Goal: Register for event/course

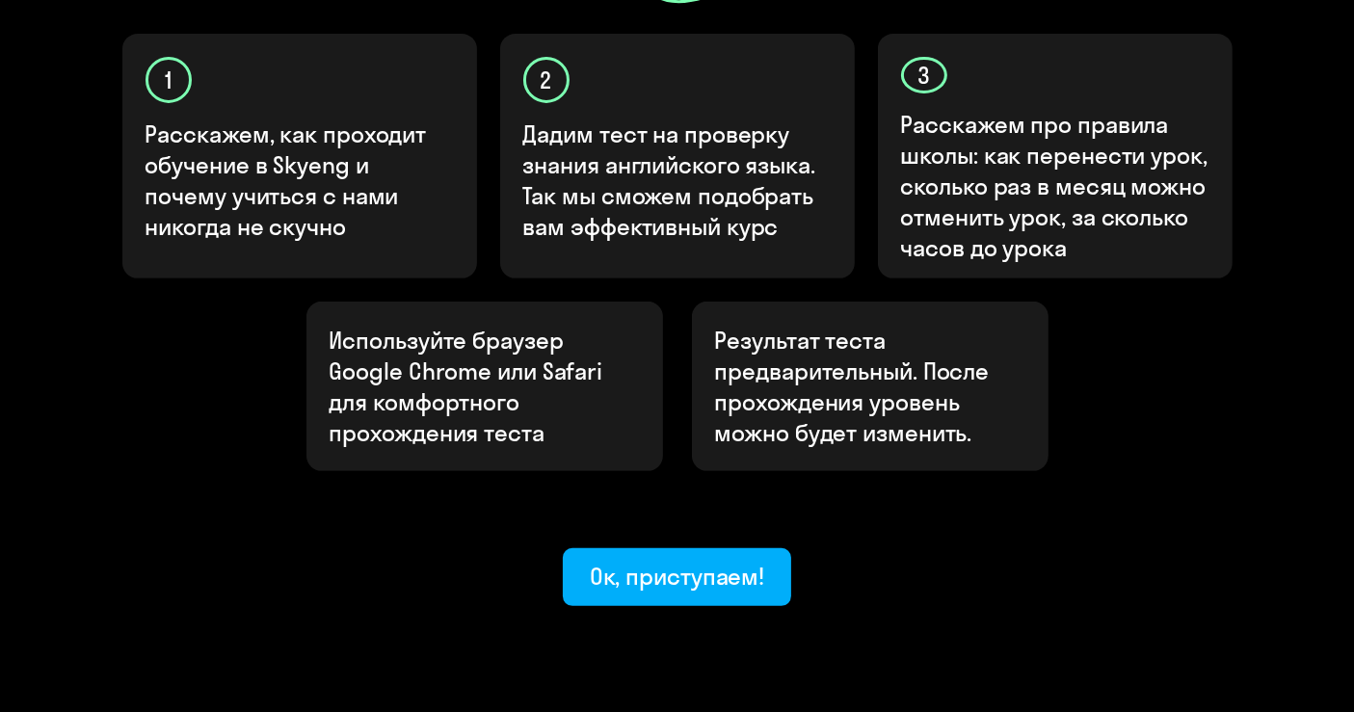
scroll to position [678, 0]
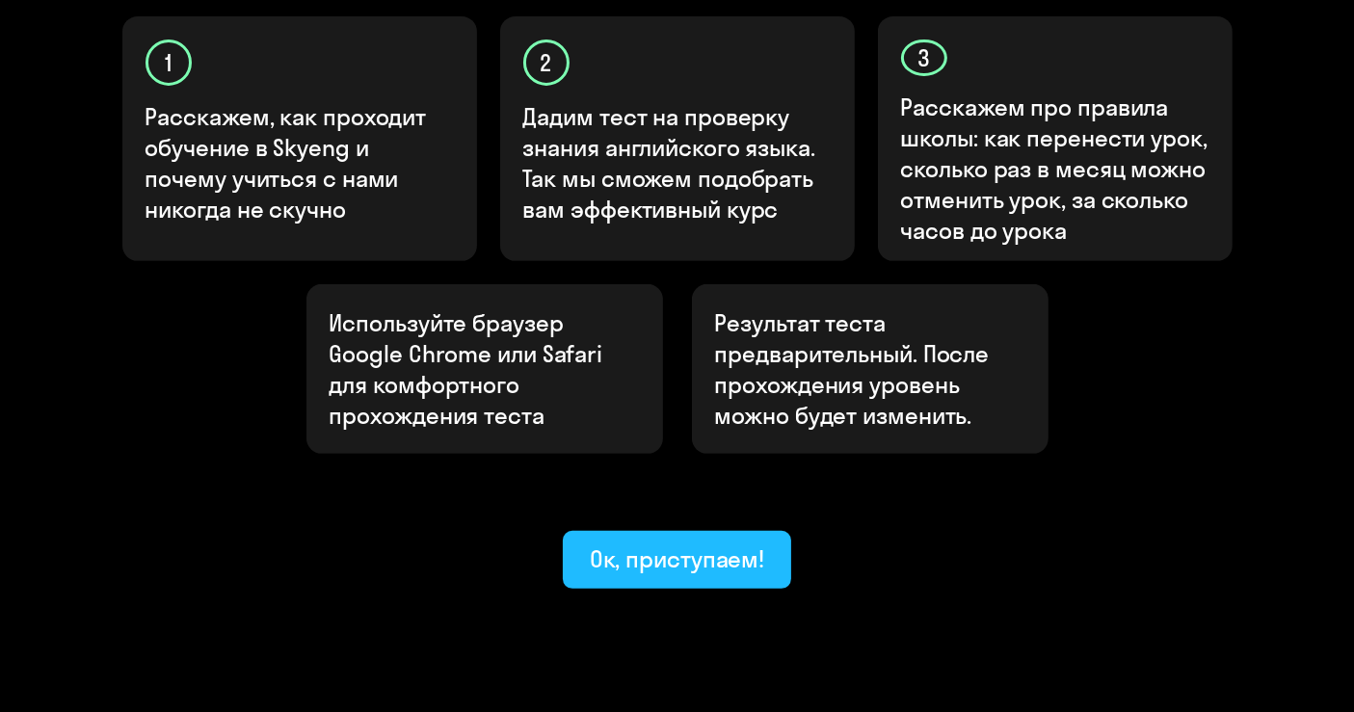
click at [690, 544] on div "Ок, приступаем!" at bounding box center [677, 559] width 175 height 31
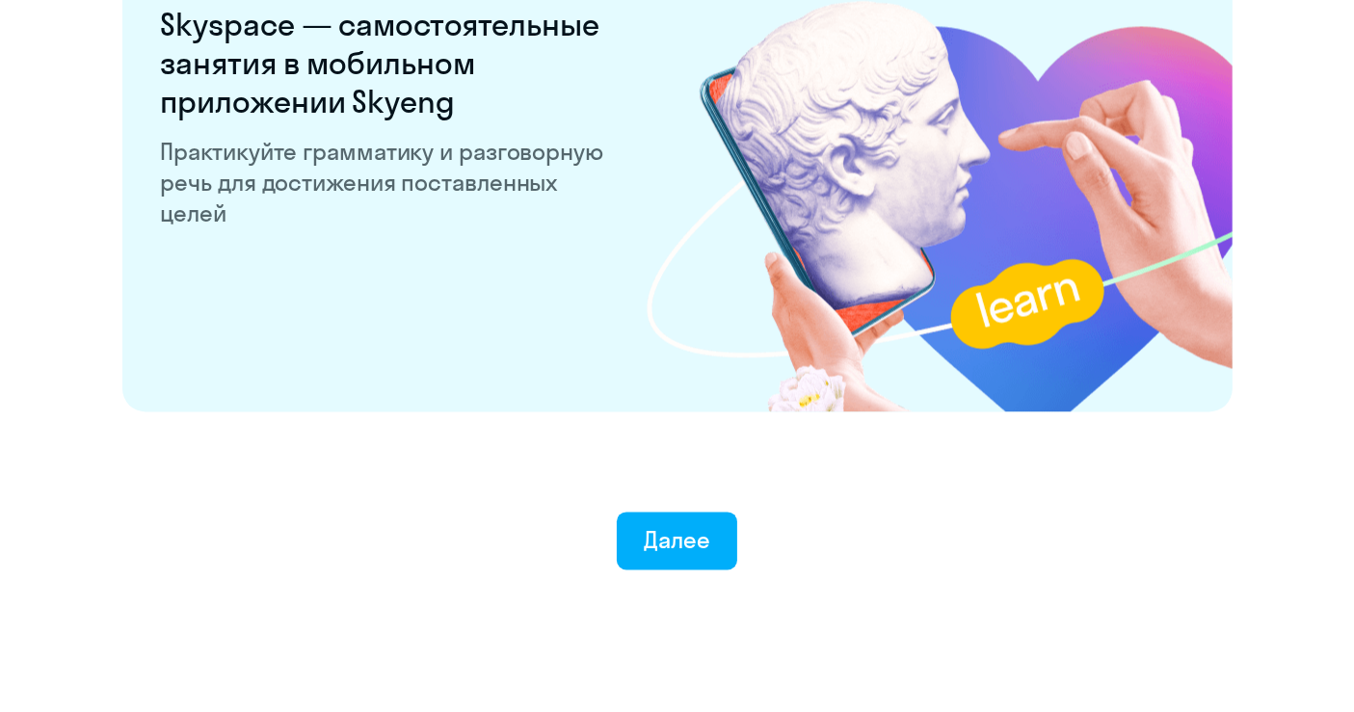
scroll to position [3753, 0]
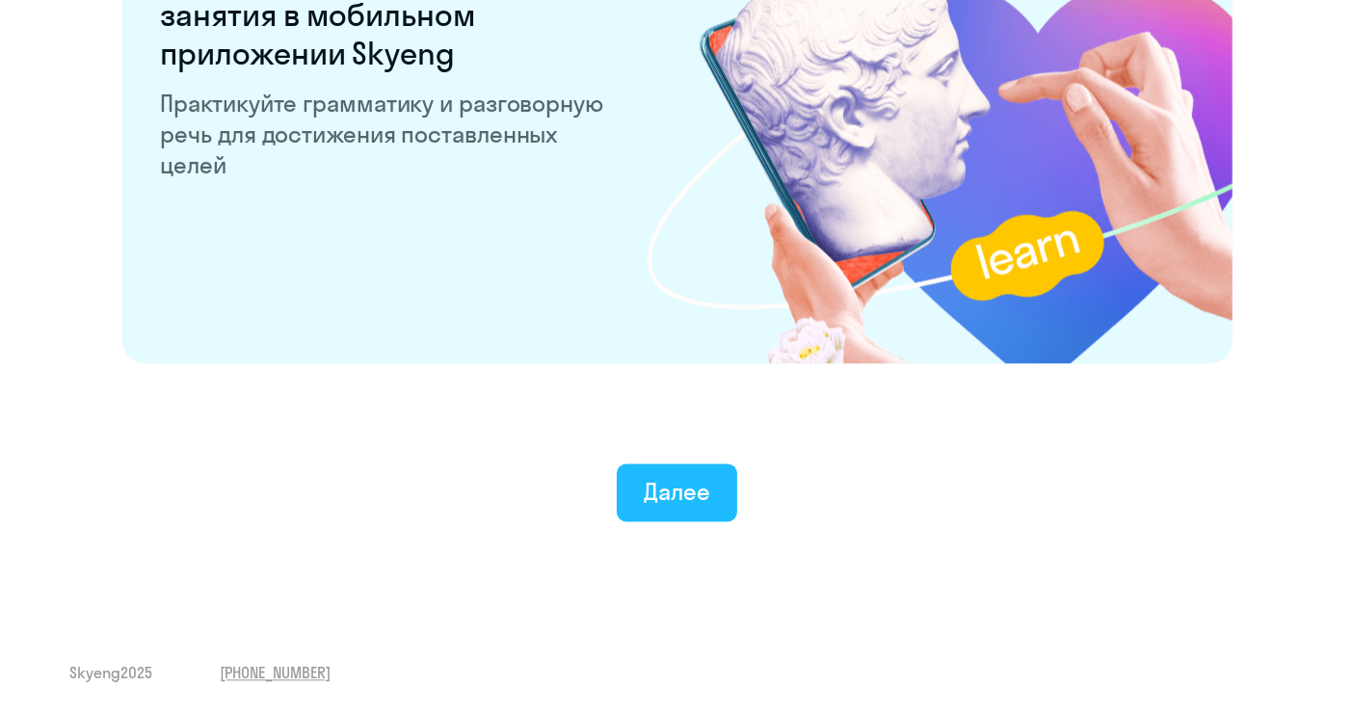
click at [683, 505] on div "Далее" at bounding box center [677, 491] width 66 height 31
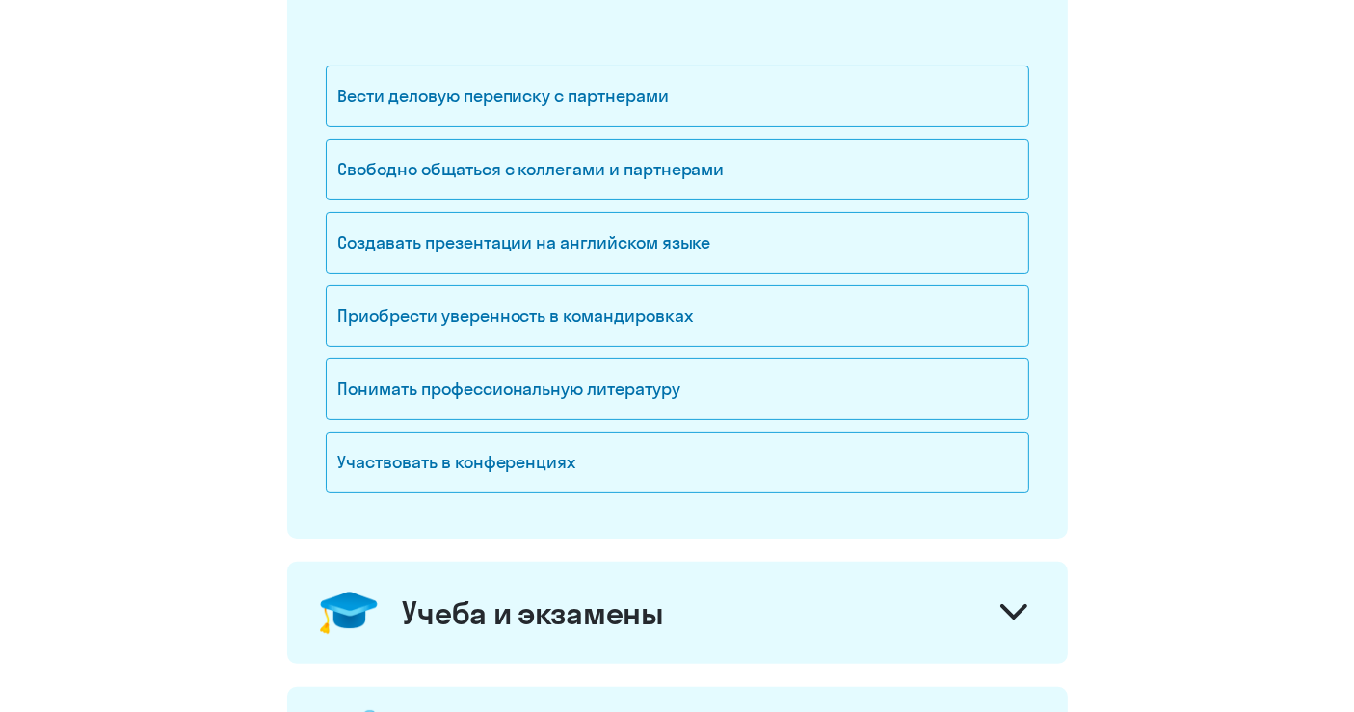
scroll to position [321, 0]
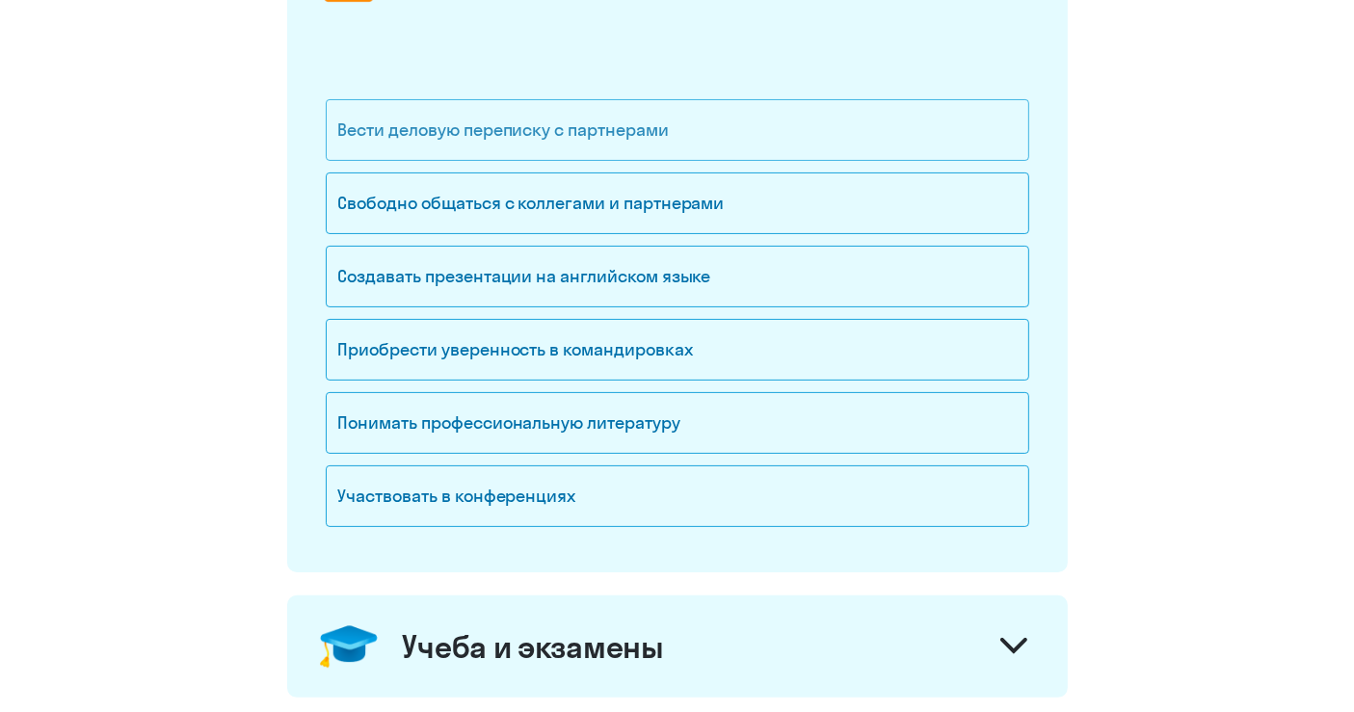
click at [691, 138] on div "Вести деловую переписку с партнерами" at bounding box center [677, 130] width 703 height 62
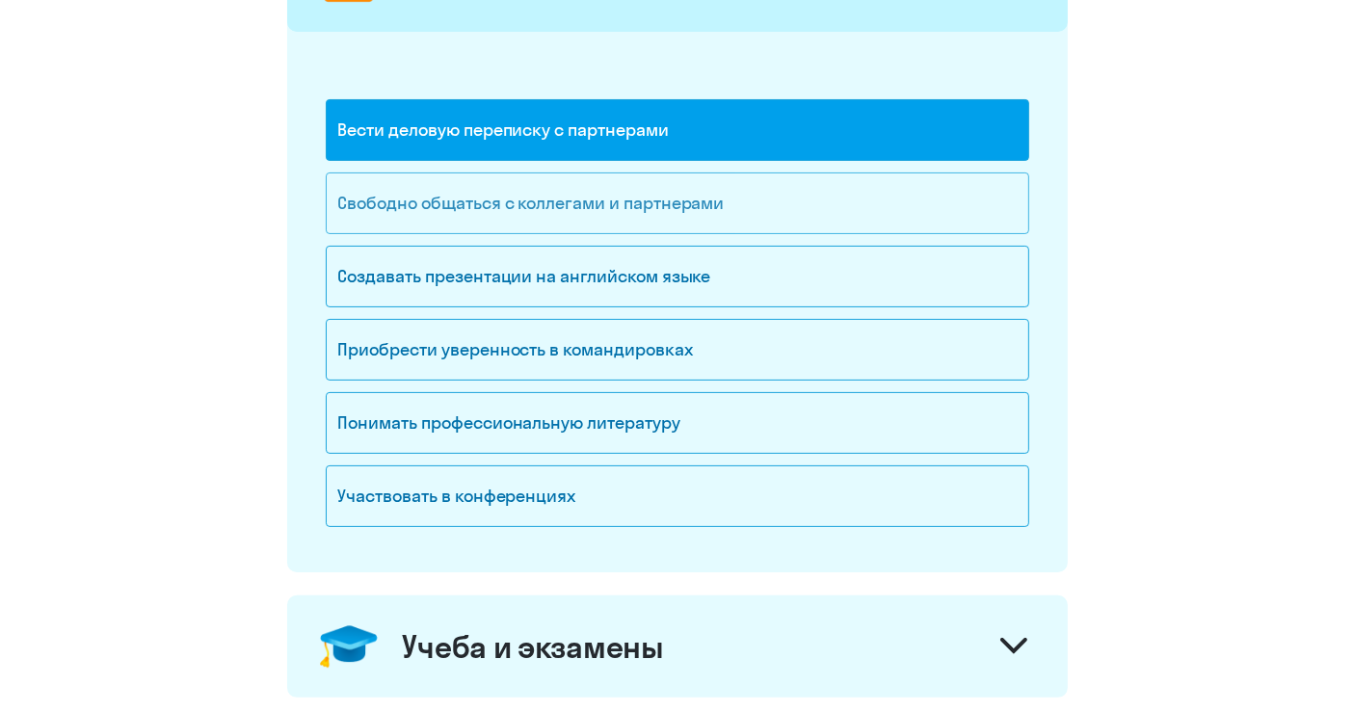
click at [604, 218] on div "Свободно общаться с коллегами и партнерами" at bounding box center [677, 203] width 703 height 62
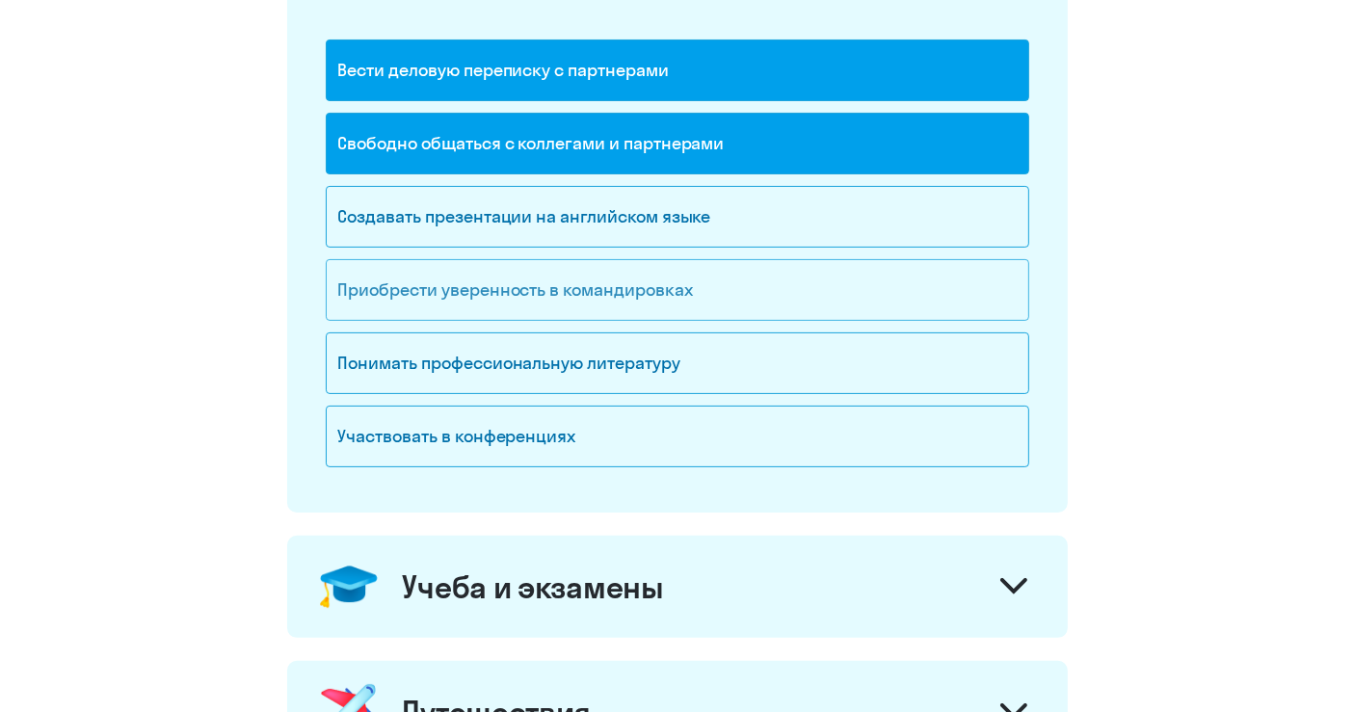
scroll to position [428, 0]
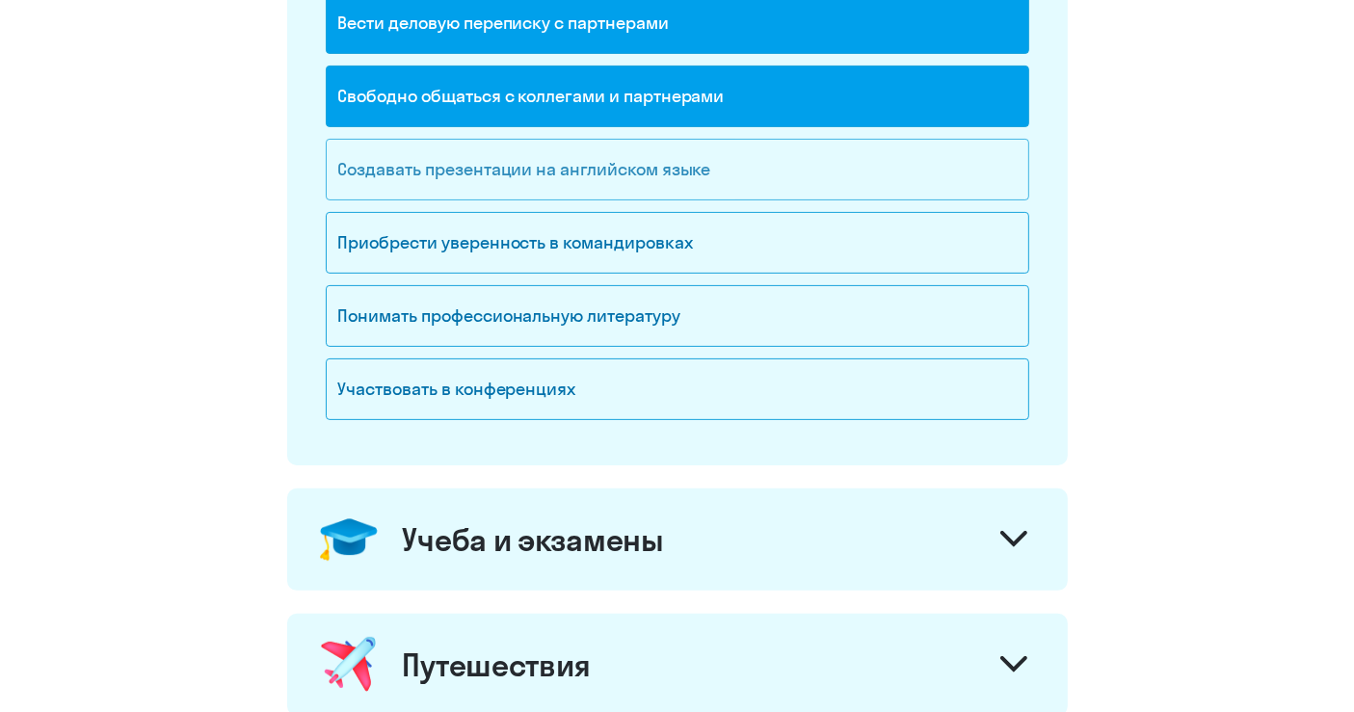
click at [576, 185] on div "Создавать презентации на английском языке" at bounding box center [677, 170] width 703 height 62
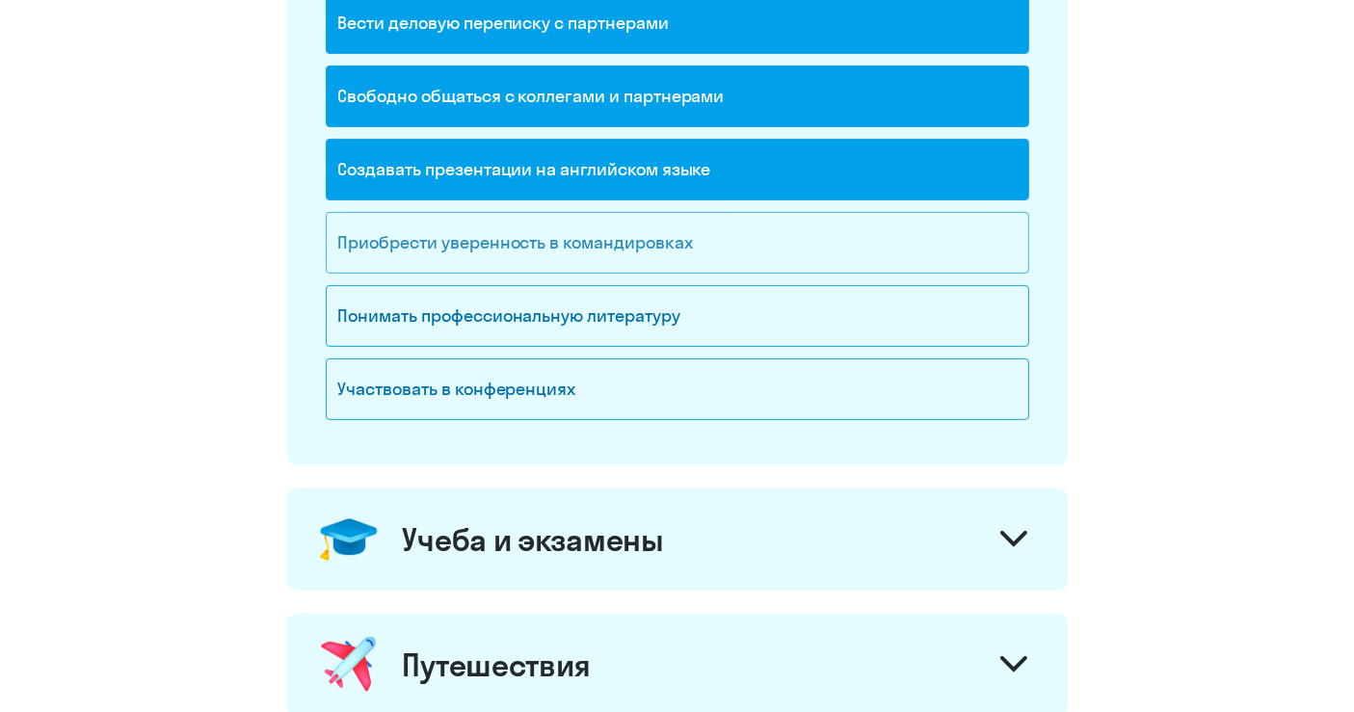
click at [569, 246] on div "Приобрести уверенность в командировках" at bounding box center [677, 243] width 703 height 62
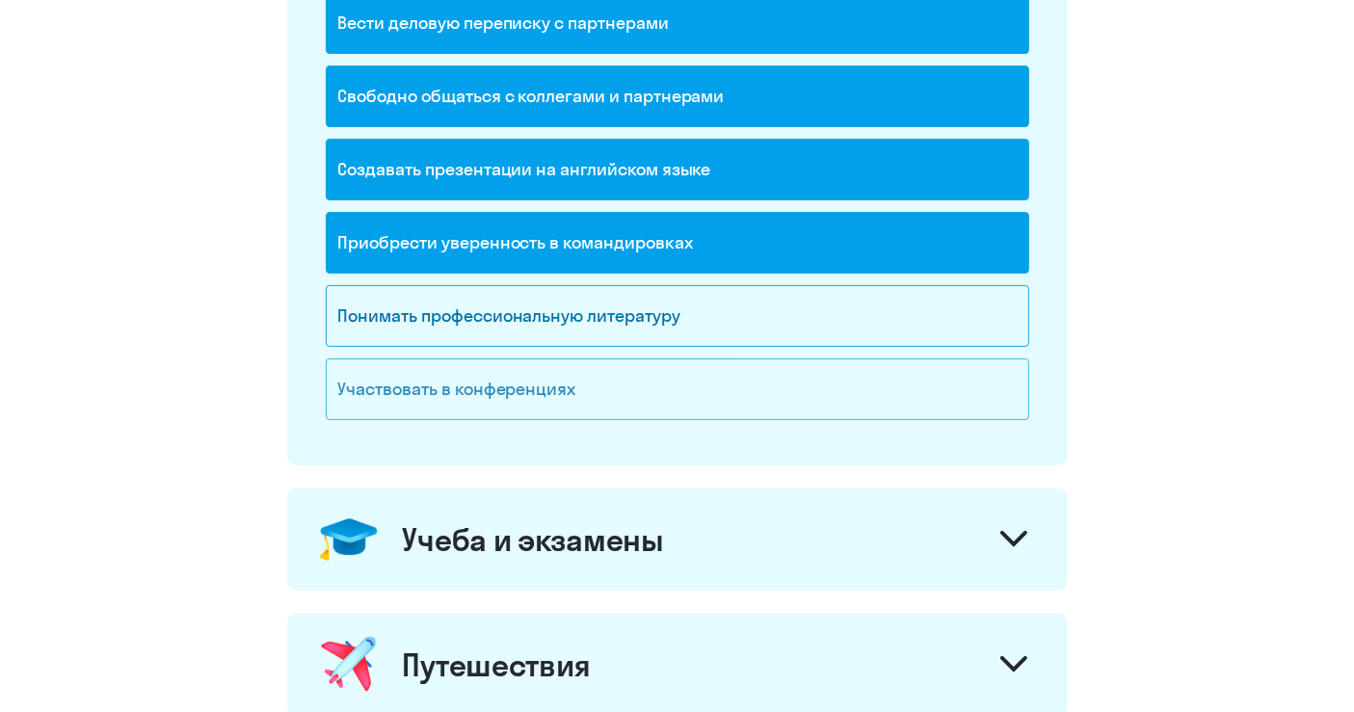
click at [650, 386] on div "Участвовать в конференциях" at bounding box center [677, 389] width 703 height 62
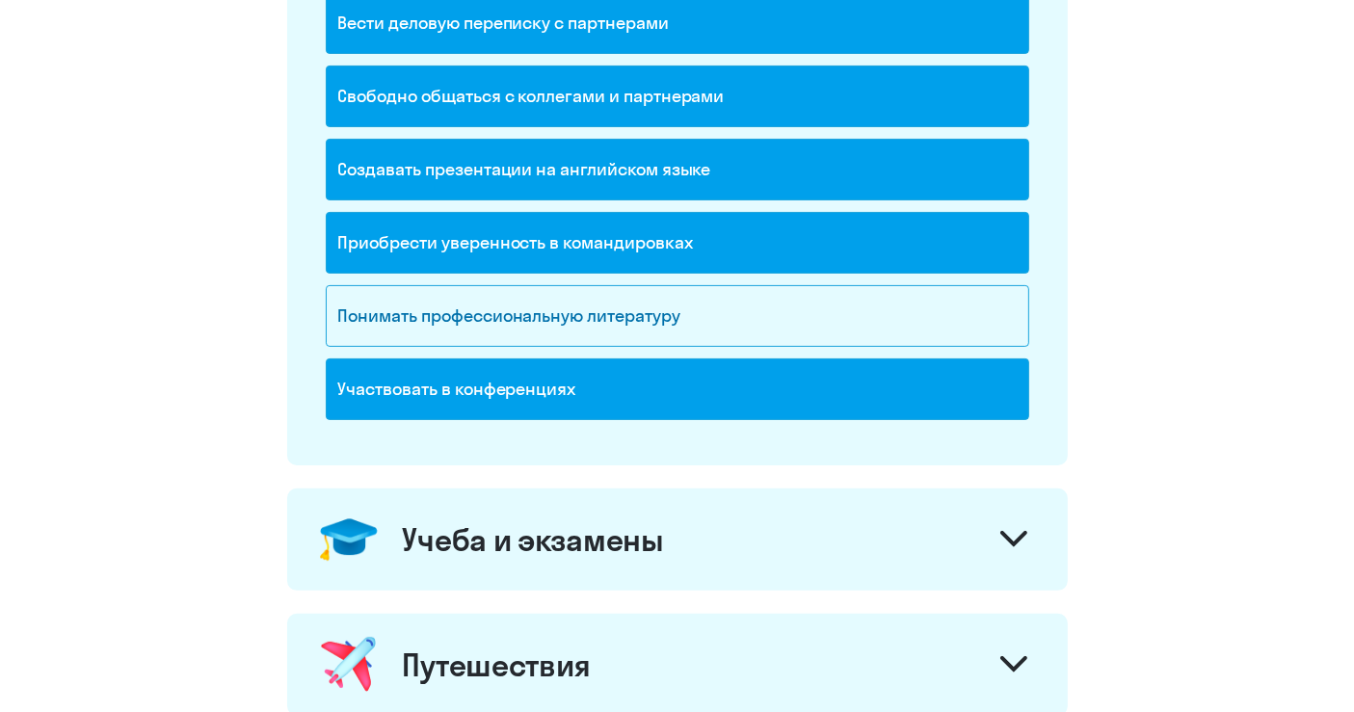
click at [650, 386] on div "Участвовать в конференциях" at bounding box center [677, 389] width 703 height 62
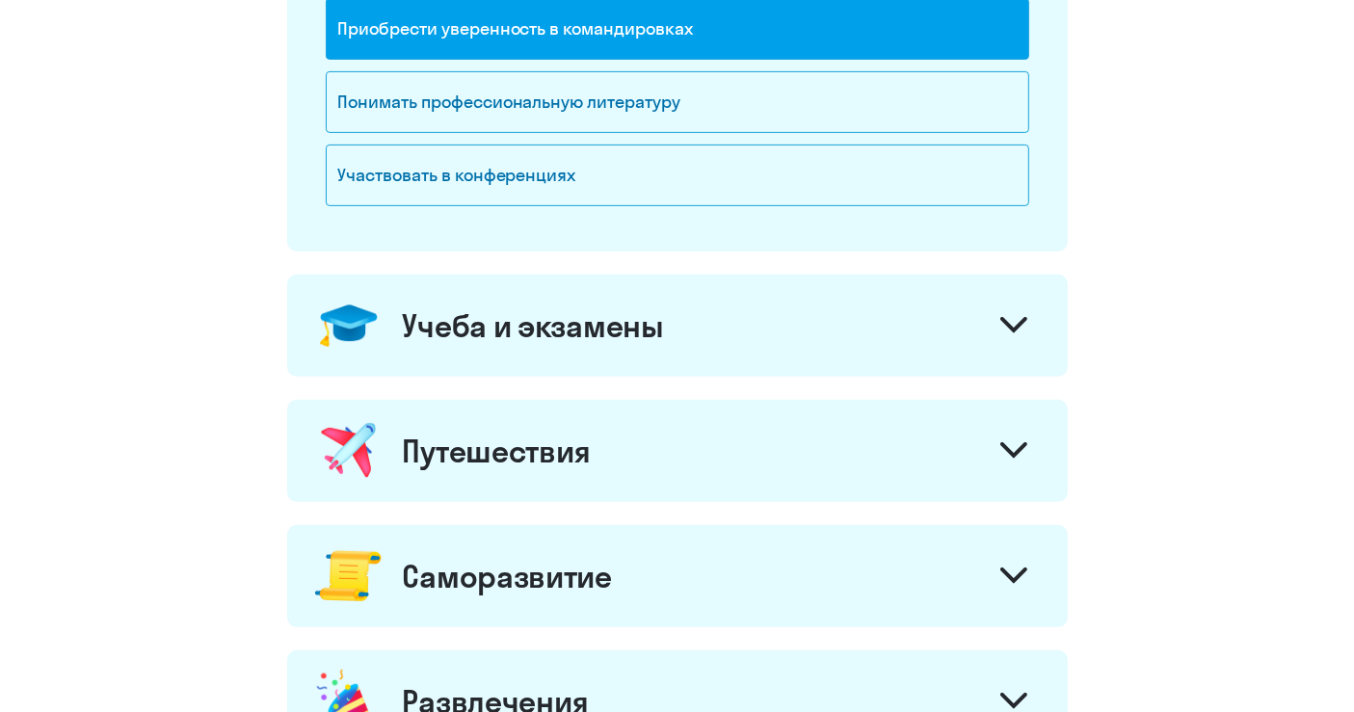
click at [588, 312] on div "Учеба и экзамены" at bounding box center [533, 325] width 261 height 39
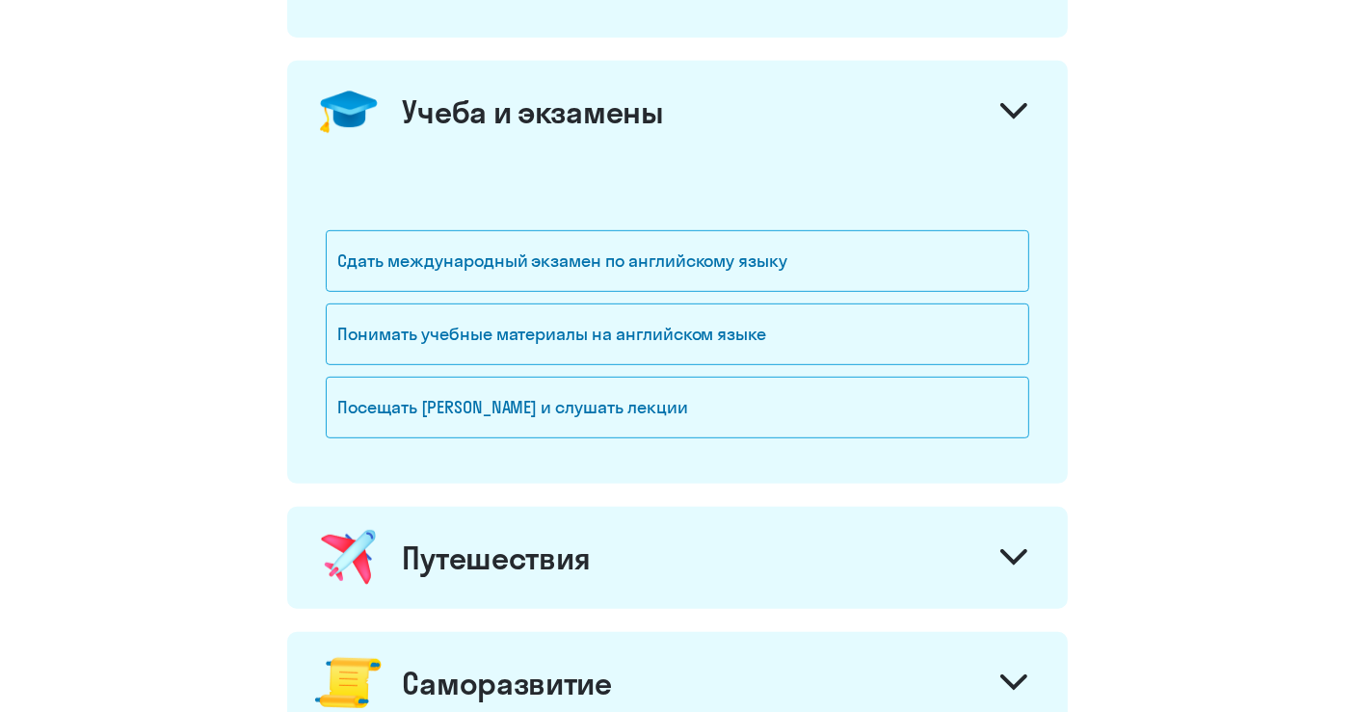
click at [548, 125] on div "Учеба и экзамены" at bounding box center [533, 112] width 261 height 39
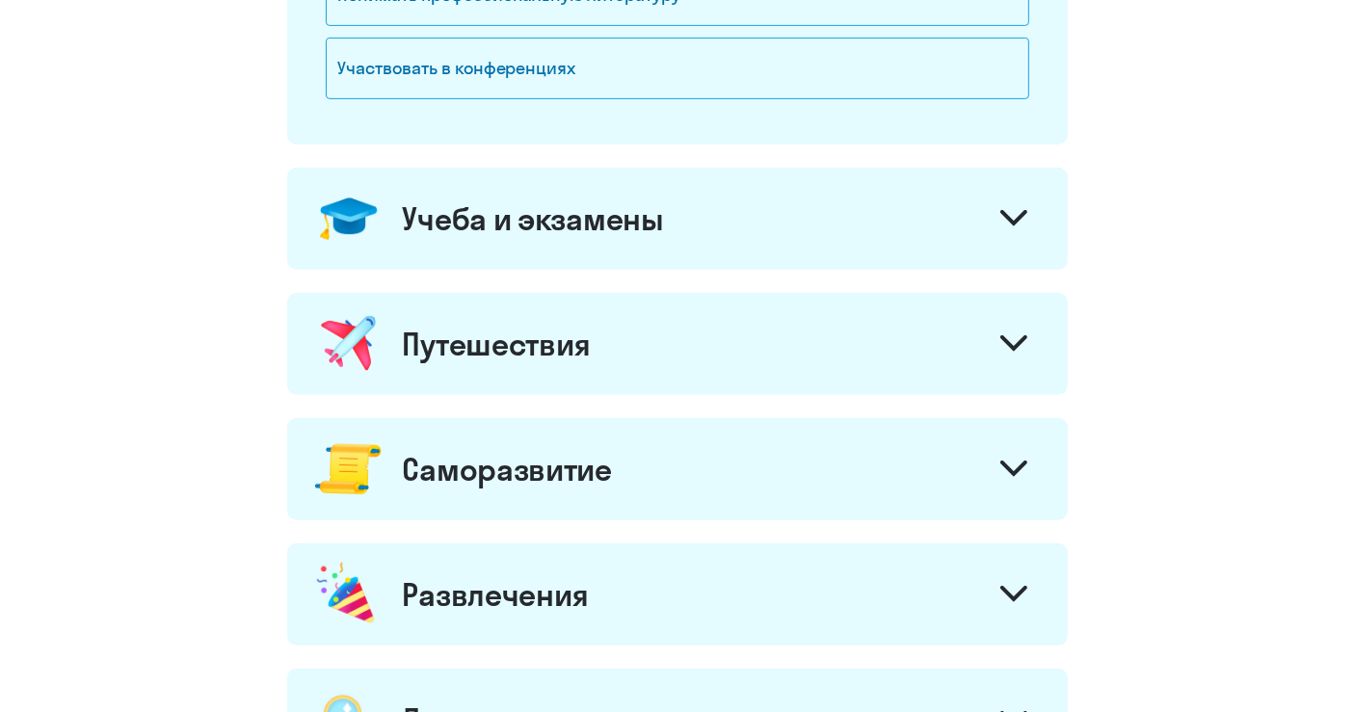
scroll to position [856, 0]
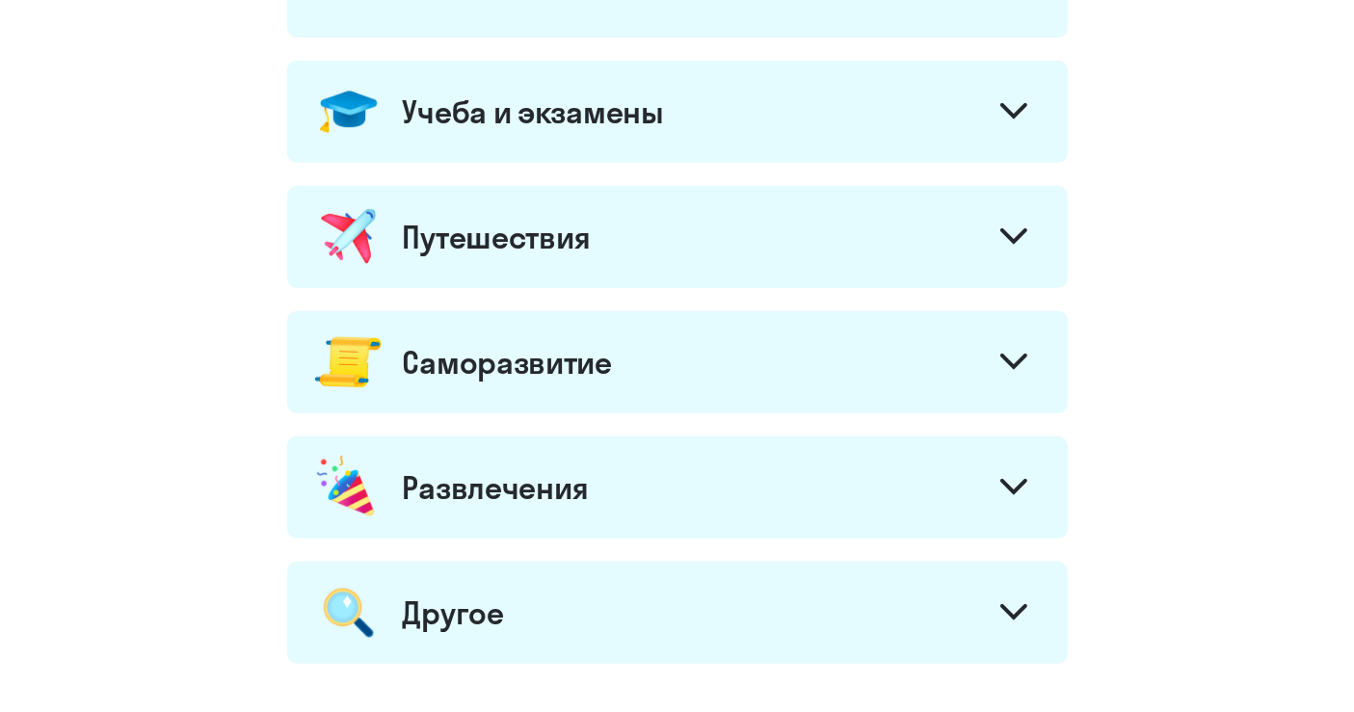
click at [575, 248] on div "Путешествия" at bounding box center [497, 237] width 189 height 39
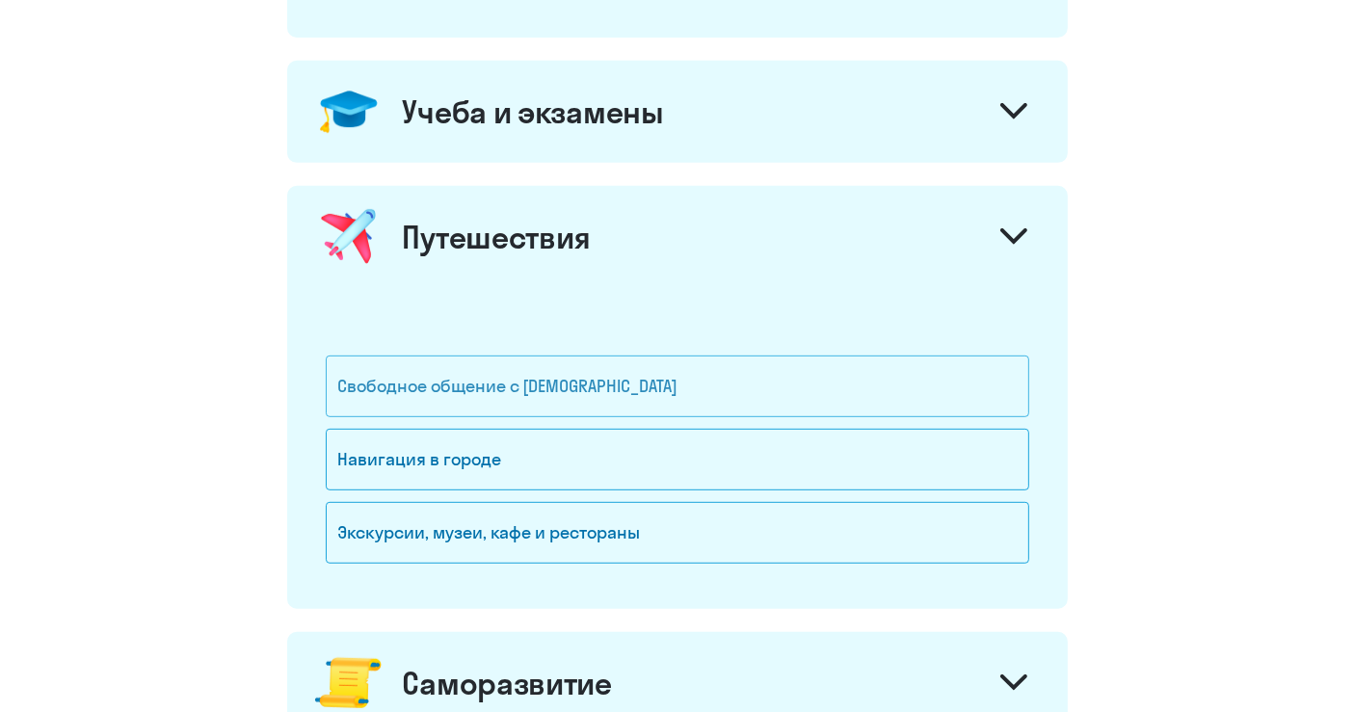
click at [570, 401] on div "Свободное общение с [DEMOGRAPHIC_DATA]" at bounding box center [677, 387] width 703 height 62
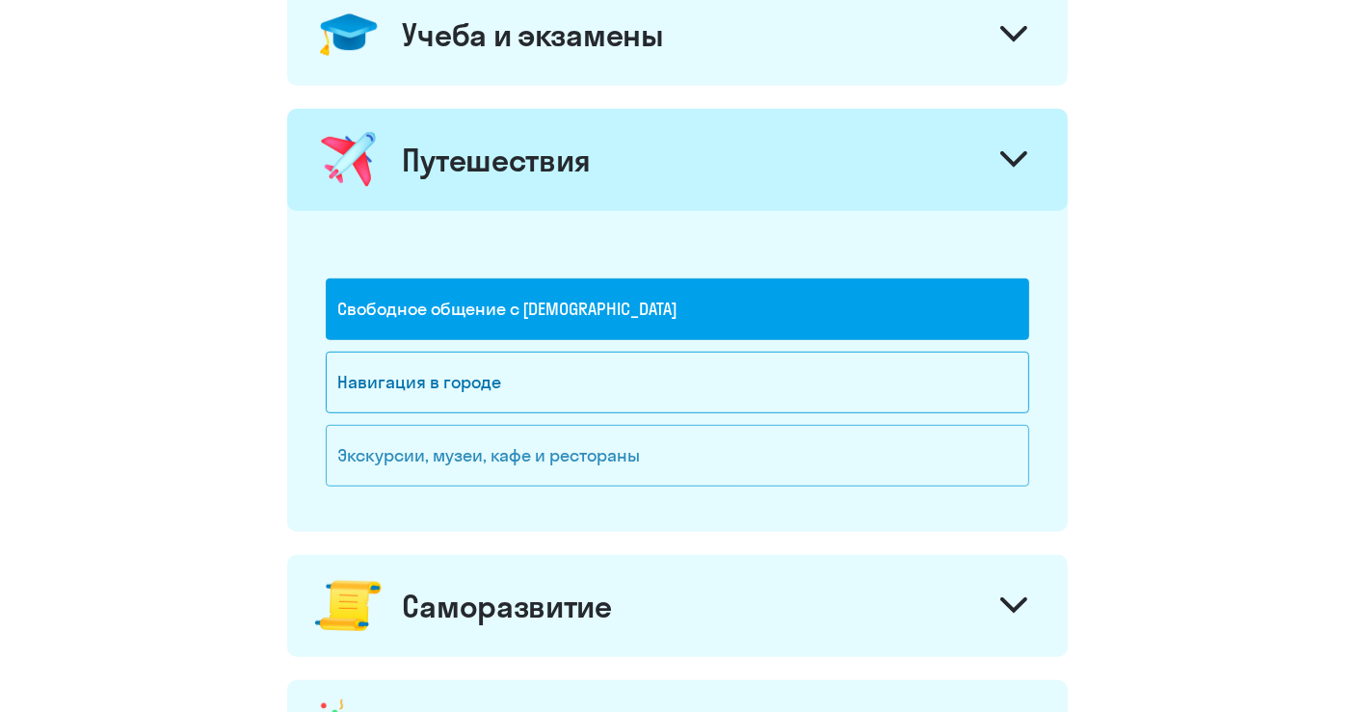
scroll to position [964, 0]
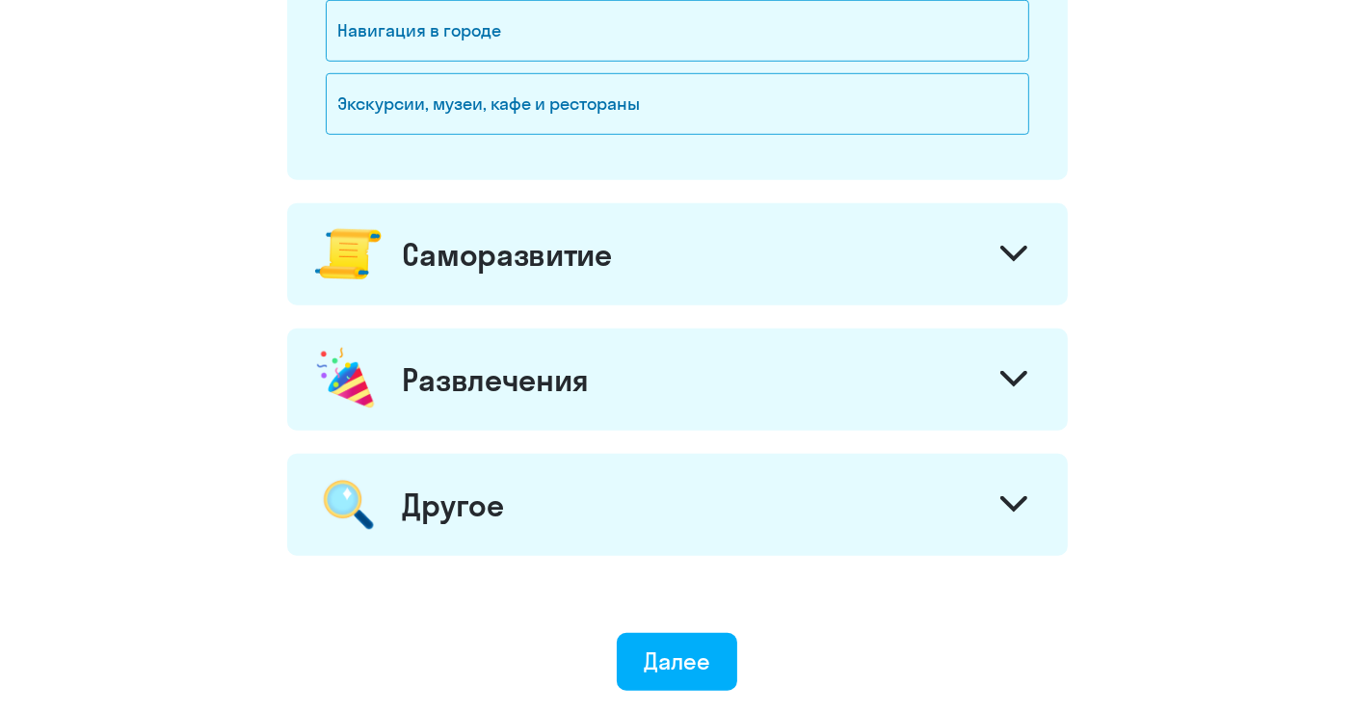
click at [545, 269] on div "Саморазвитие" at bounding box center [677, 254] width 781 height 102
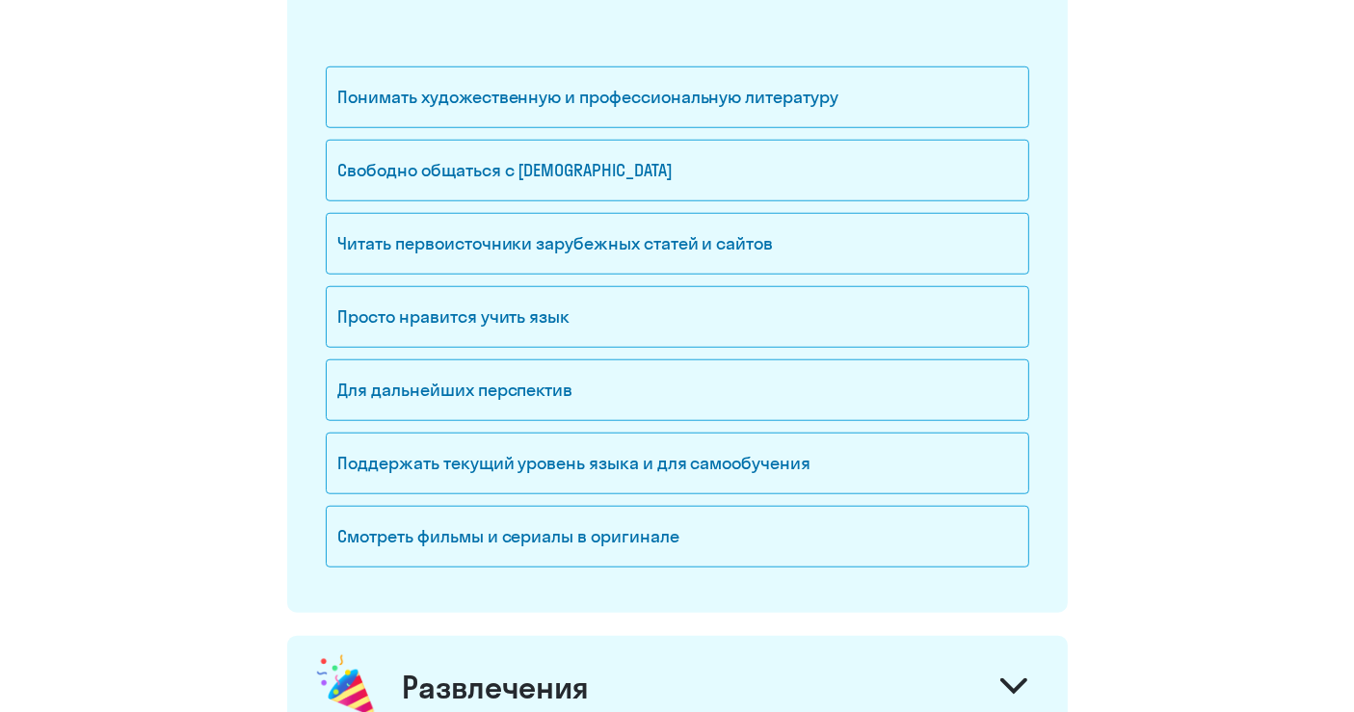
scroll to position [1605, 0]
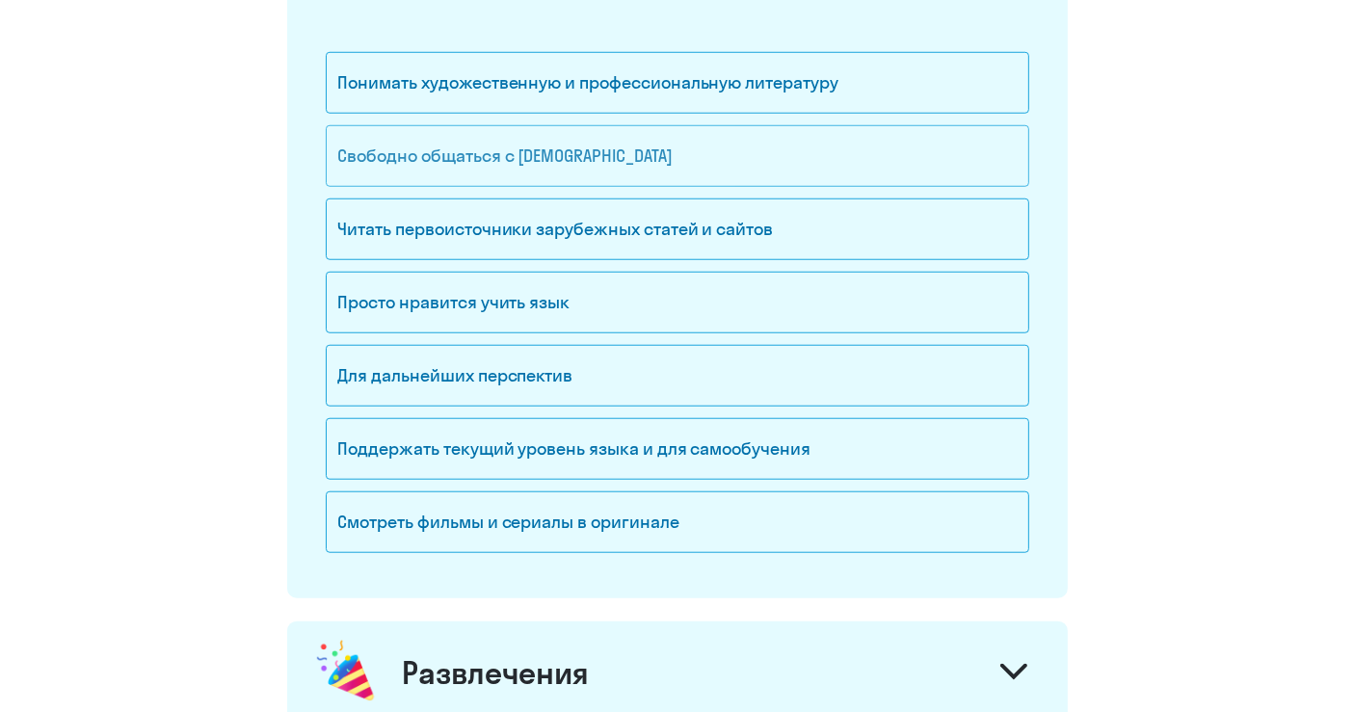
click at [470, 139] on div "Свободно общаться с [DEMOGRAPHIC_DATA]" at bounding box center [677, 156] width 703 height 62
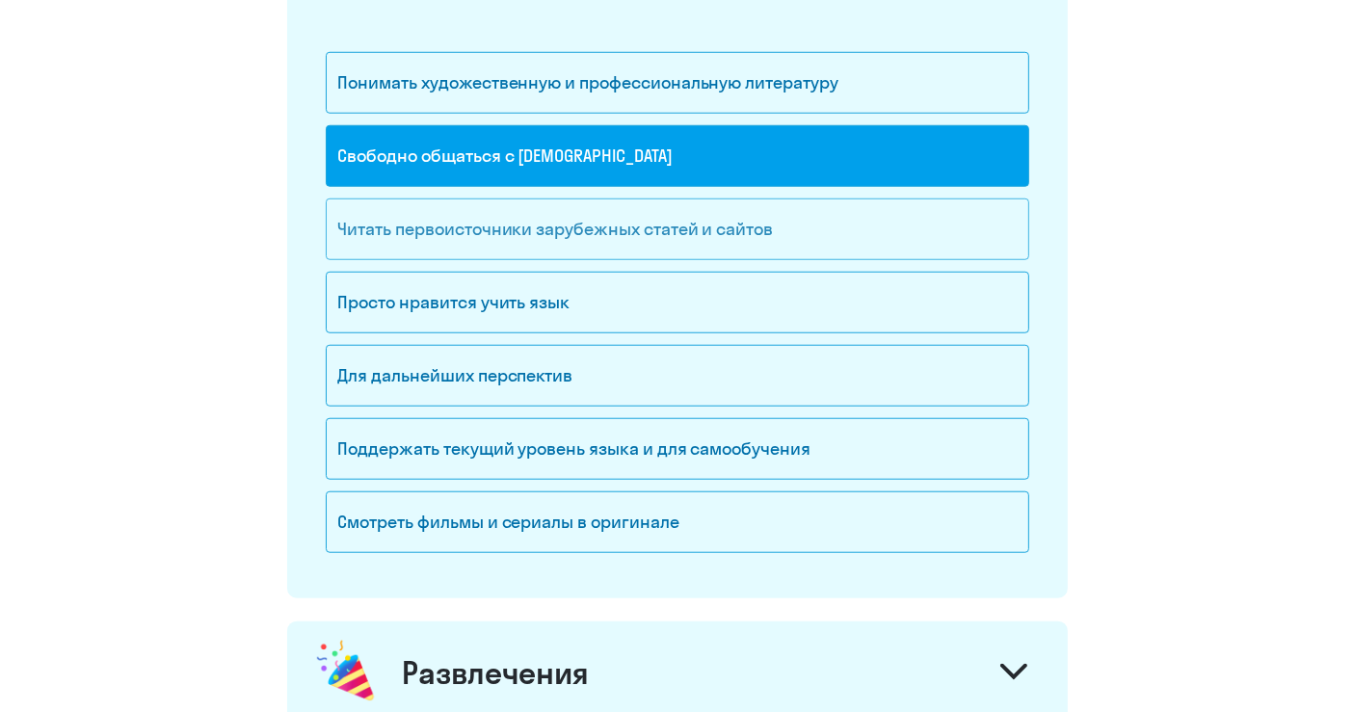
click at [618, 237] on div "Читать первоисточники зарубежных статей и сайтов" at bounding box center [677, 230] width 703 height 62
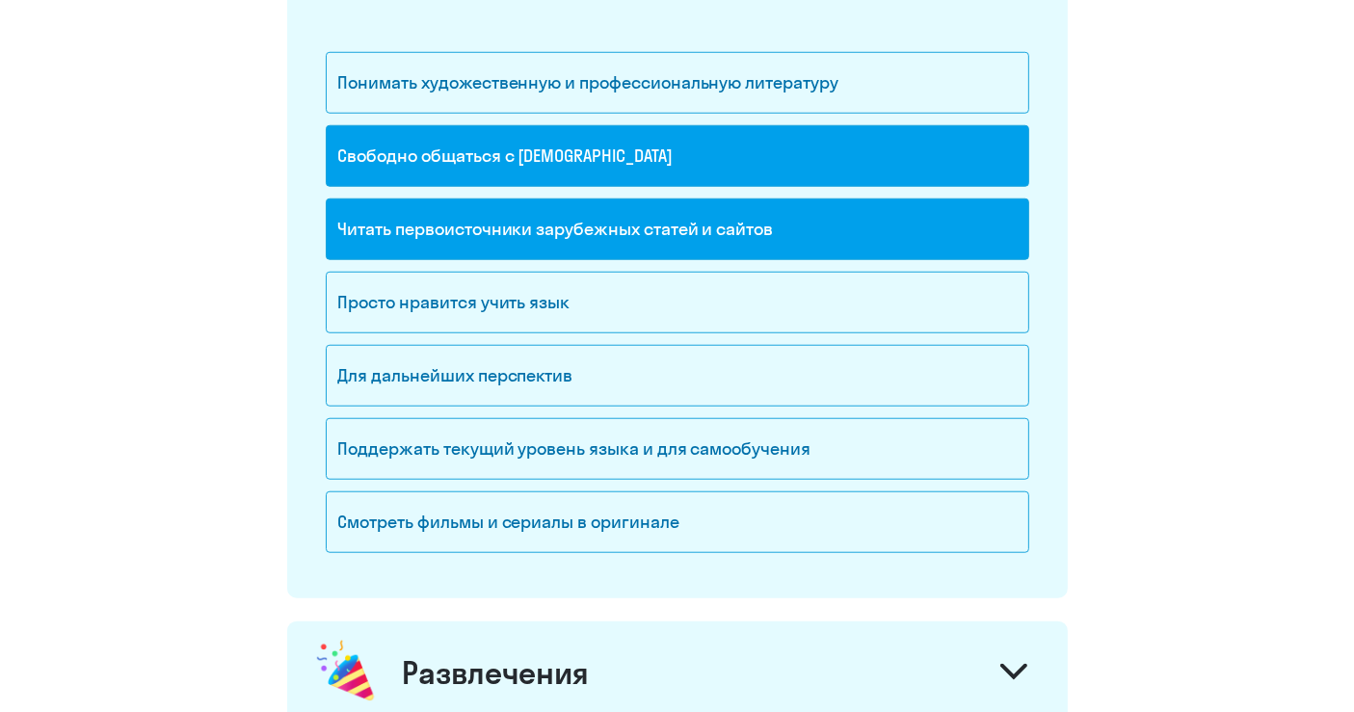
click at [638, 223] on div "Читать первоисточники зарубежных статей и сайтов" at bounding box center [677, 230] width 703 height 62
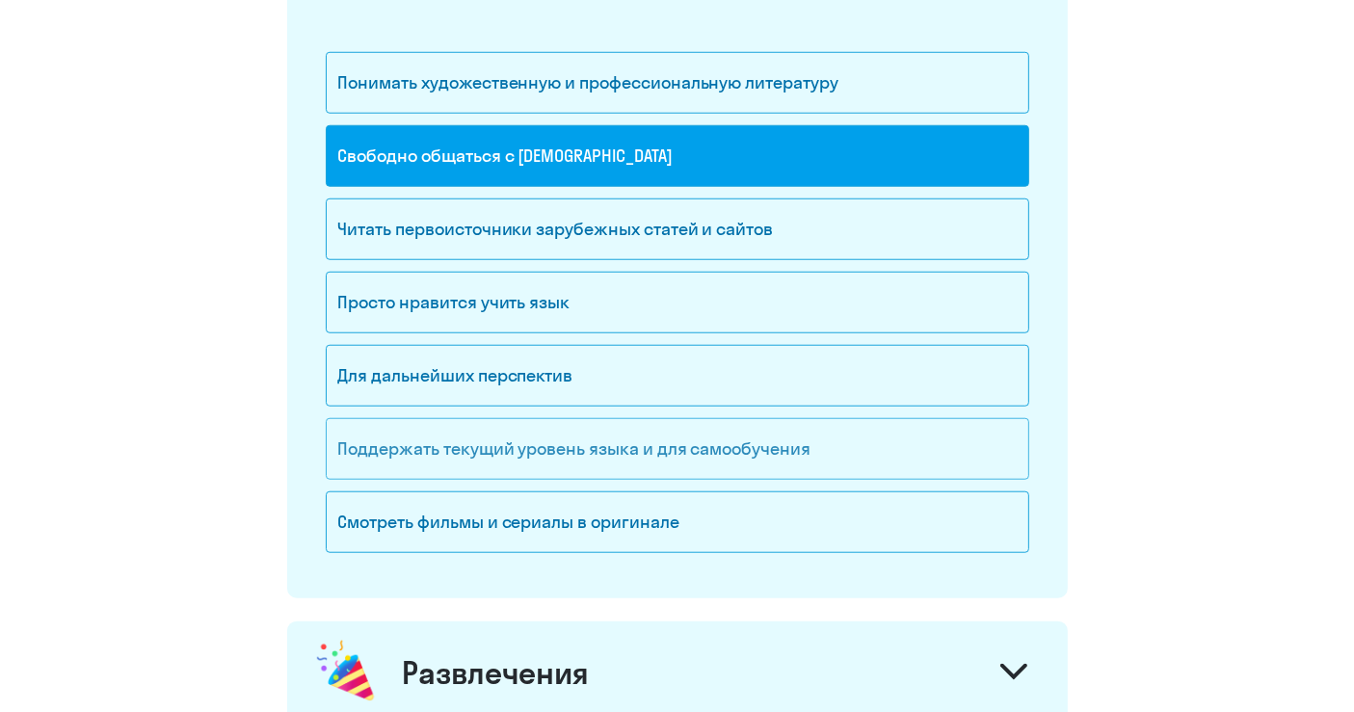
click at [713, 433] on div "Поддержать текущий уровень языка и для cамообучения" at bounding box center [677, 449] width 703 height 62
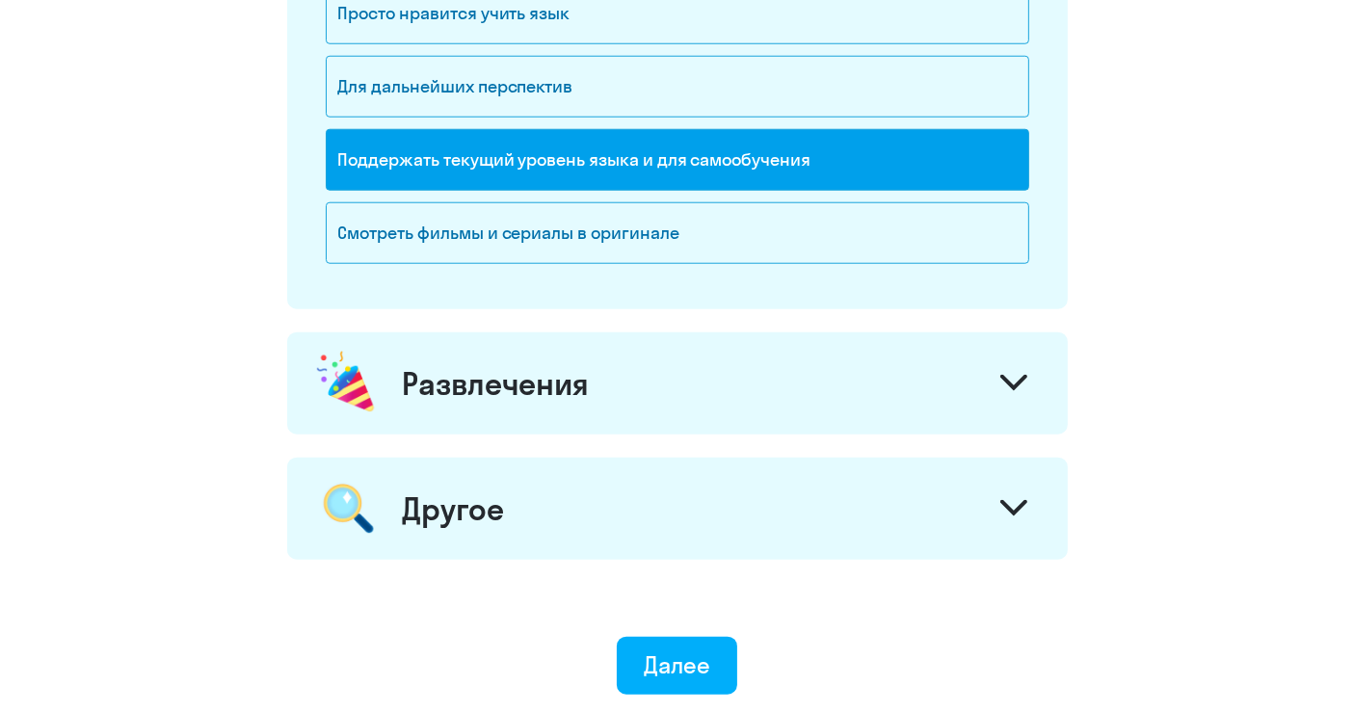
scroll to position [1927, 0]
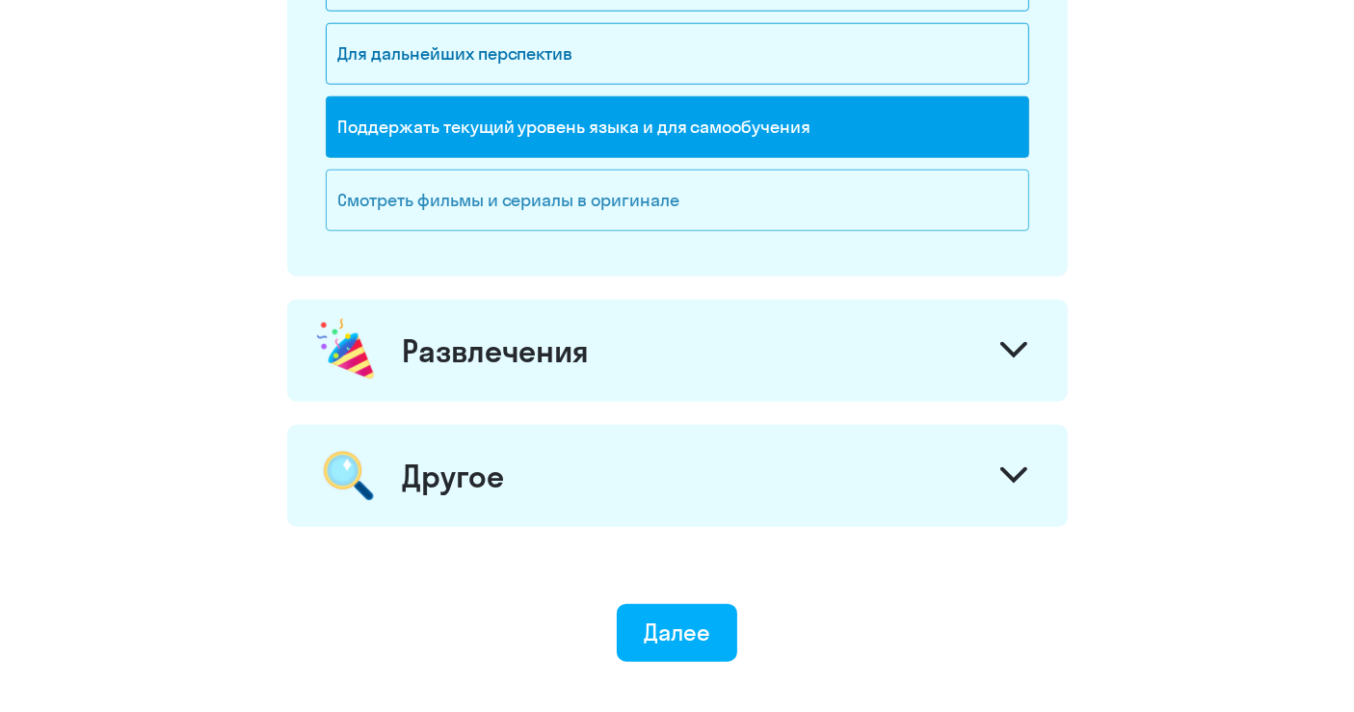
click at [538, 177] on div "Смотреть фильмы и сериалы в оригинале" at bounding box center [677, 201] width 703 height 62
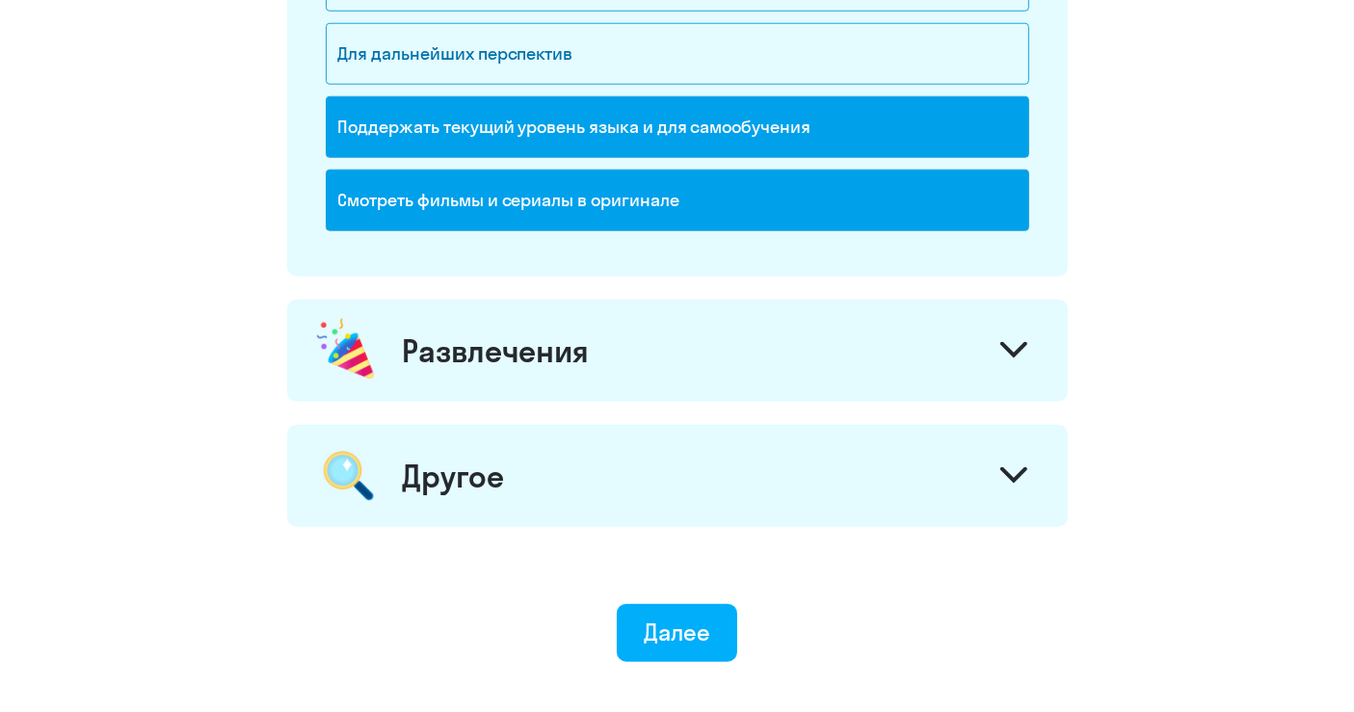
click at [610, 130] on div "Поддержать текущий уровень языка и для cамообучения" at bounding box center [677, 127] width 703 height 62
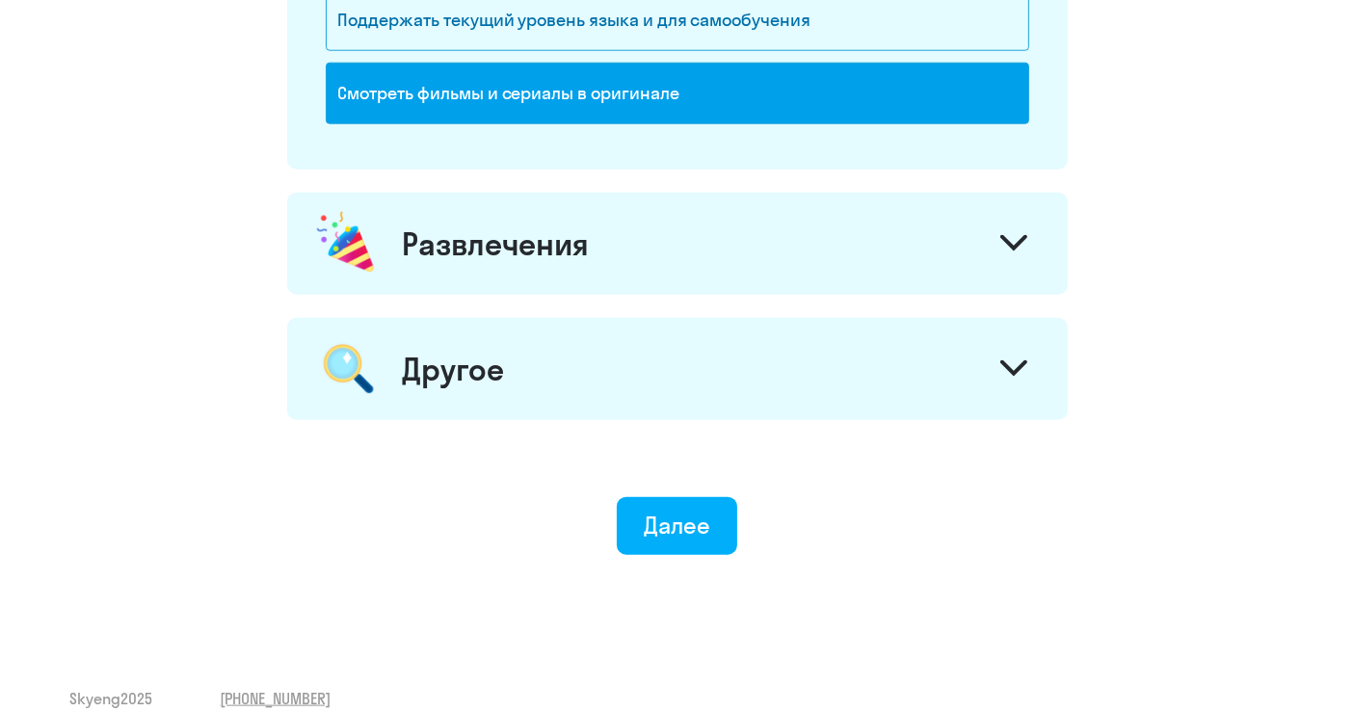
click at [653, 247] on div "Развлечения" at bounding box center [677, 244] width 781 height 102
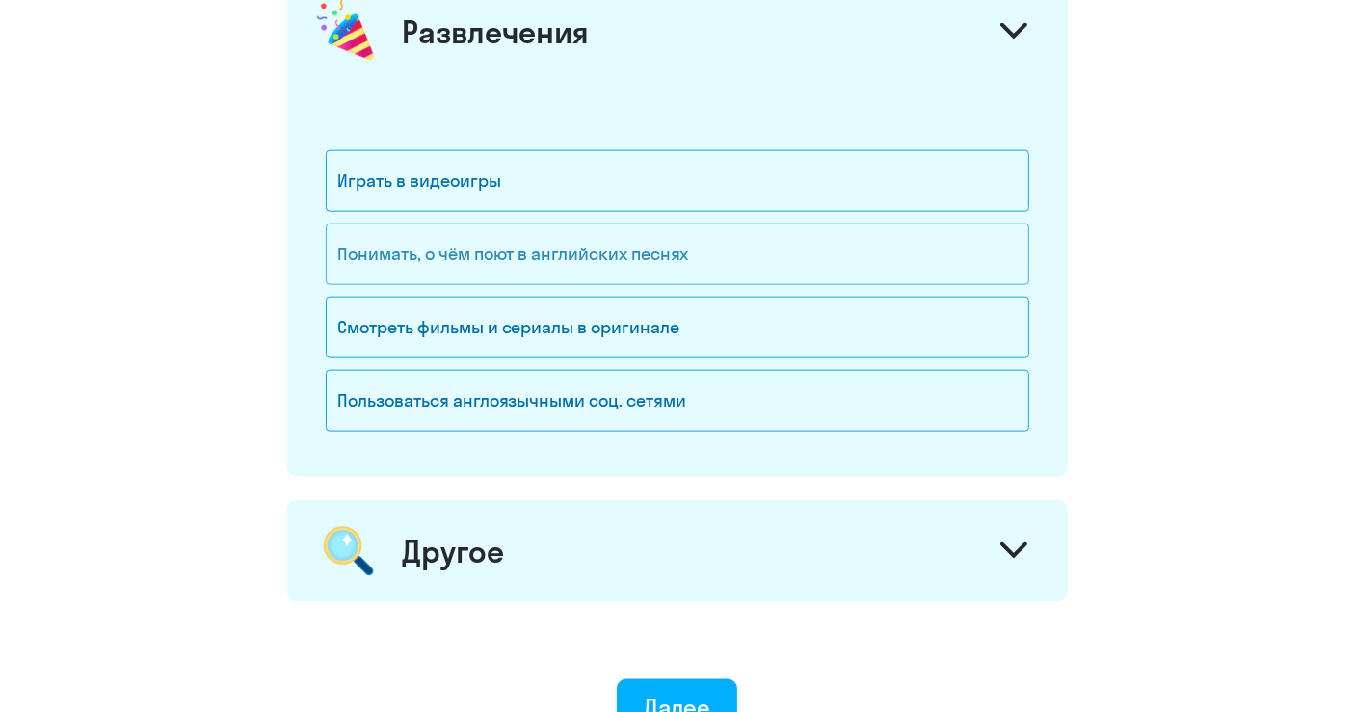
scroll to position [2248, 0]
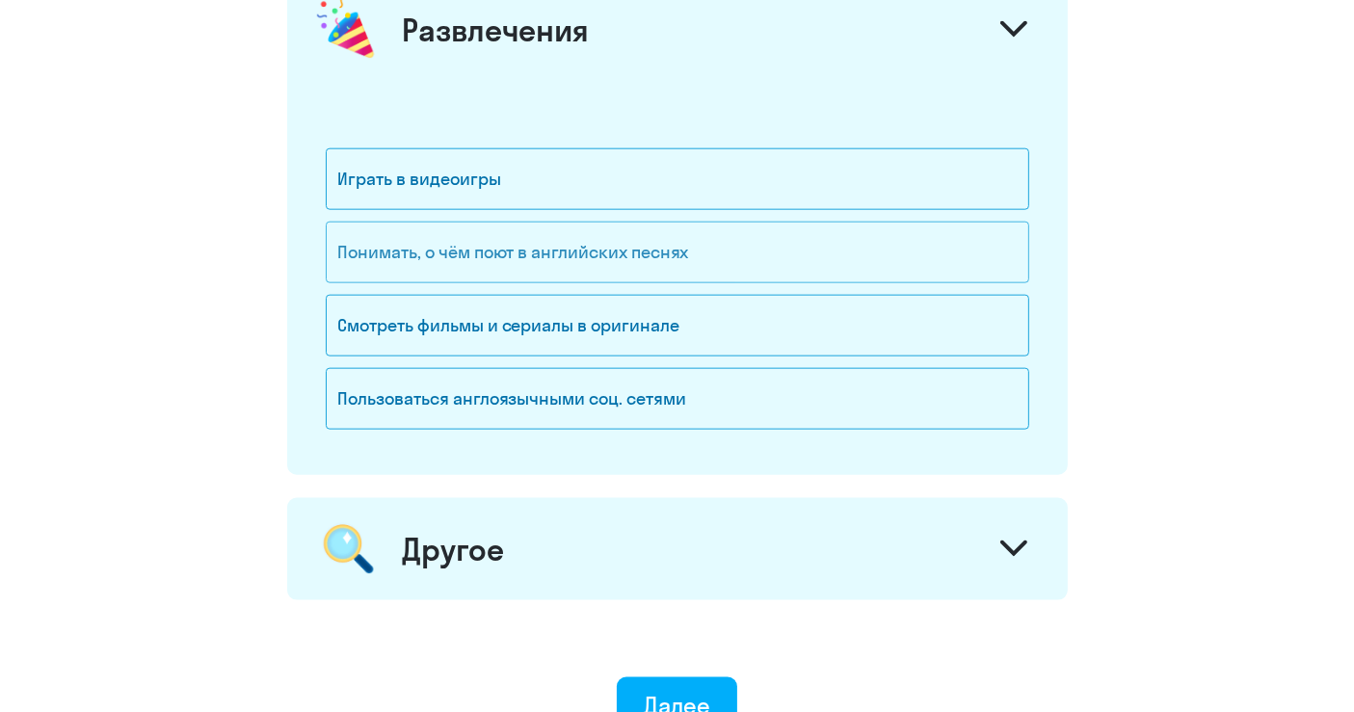
click at [647, 254] on div "Понимать, о чём поют в английских песнях" at bounding box center [677, 253] width 703 height 62
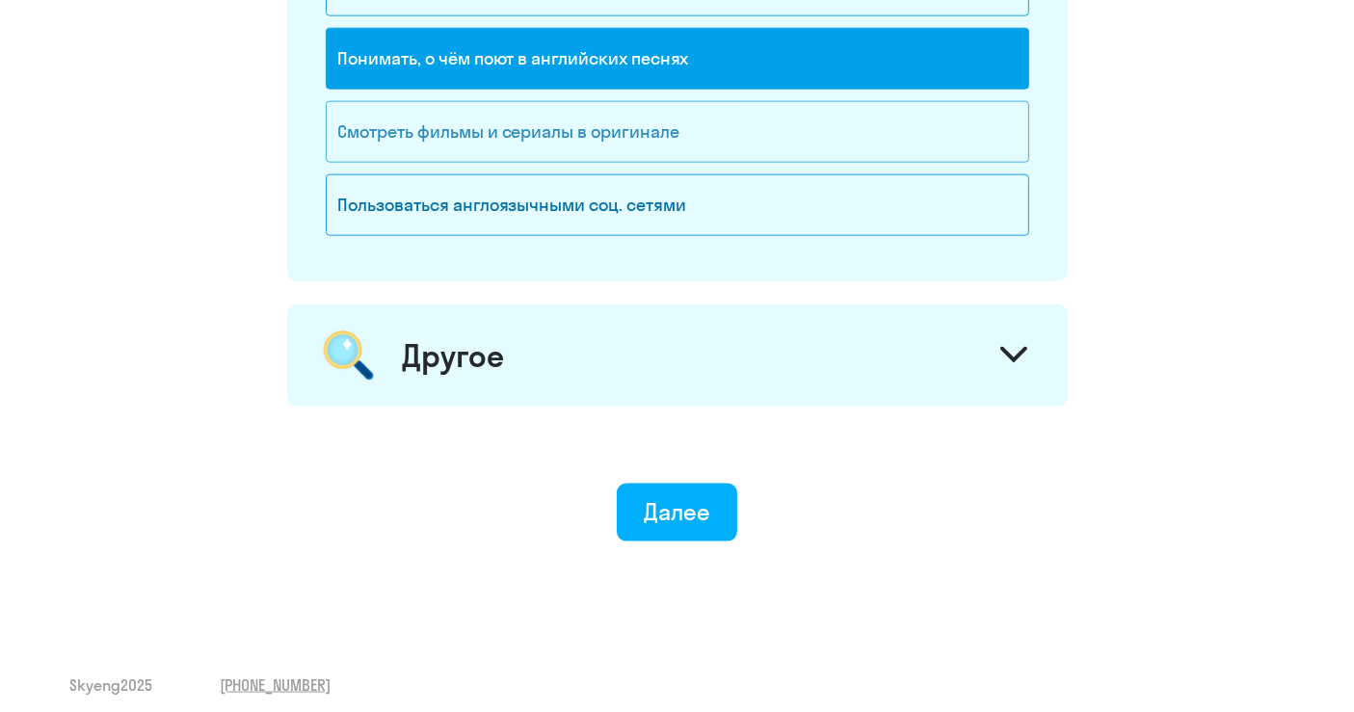
scroll to position [2445, 0]
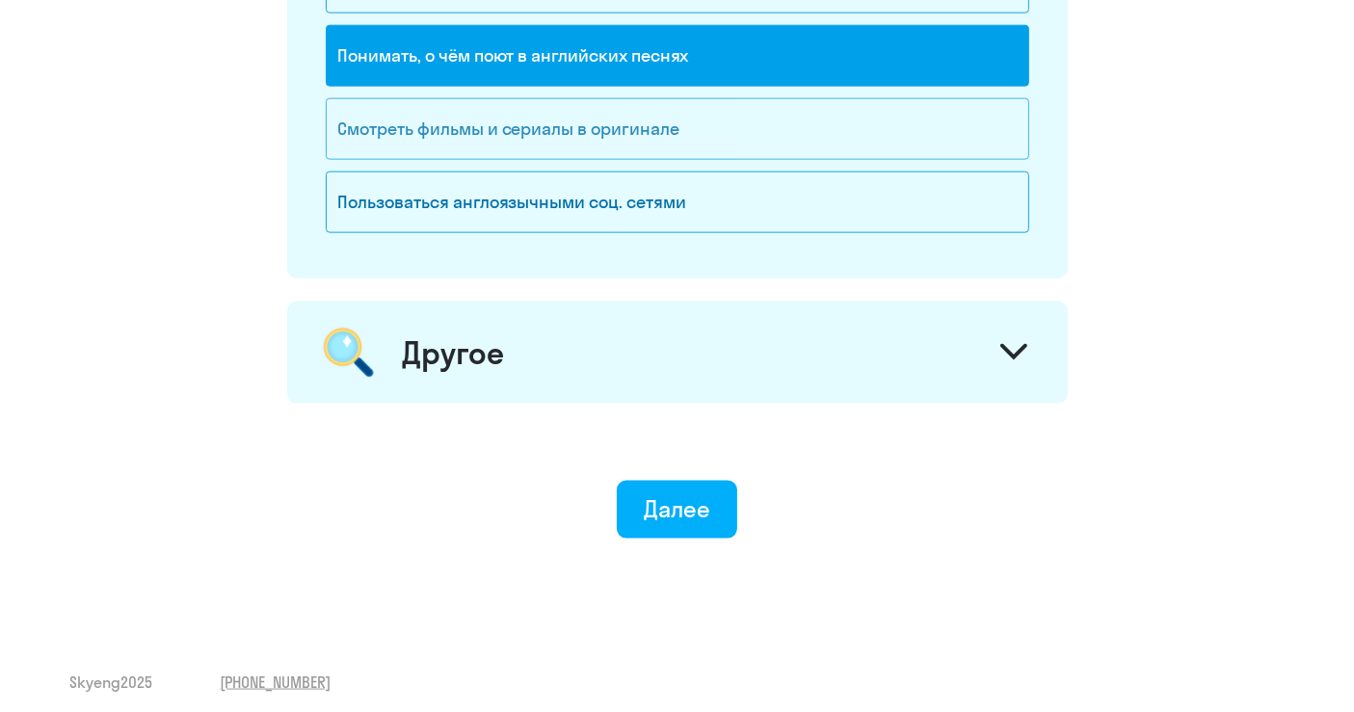
click at [534, 115] on div "Смотреть фильмы и сериалы в оригинале" at bounding box center [677, 129] width 703 height 62
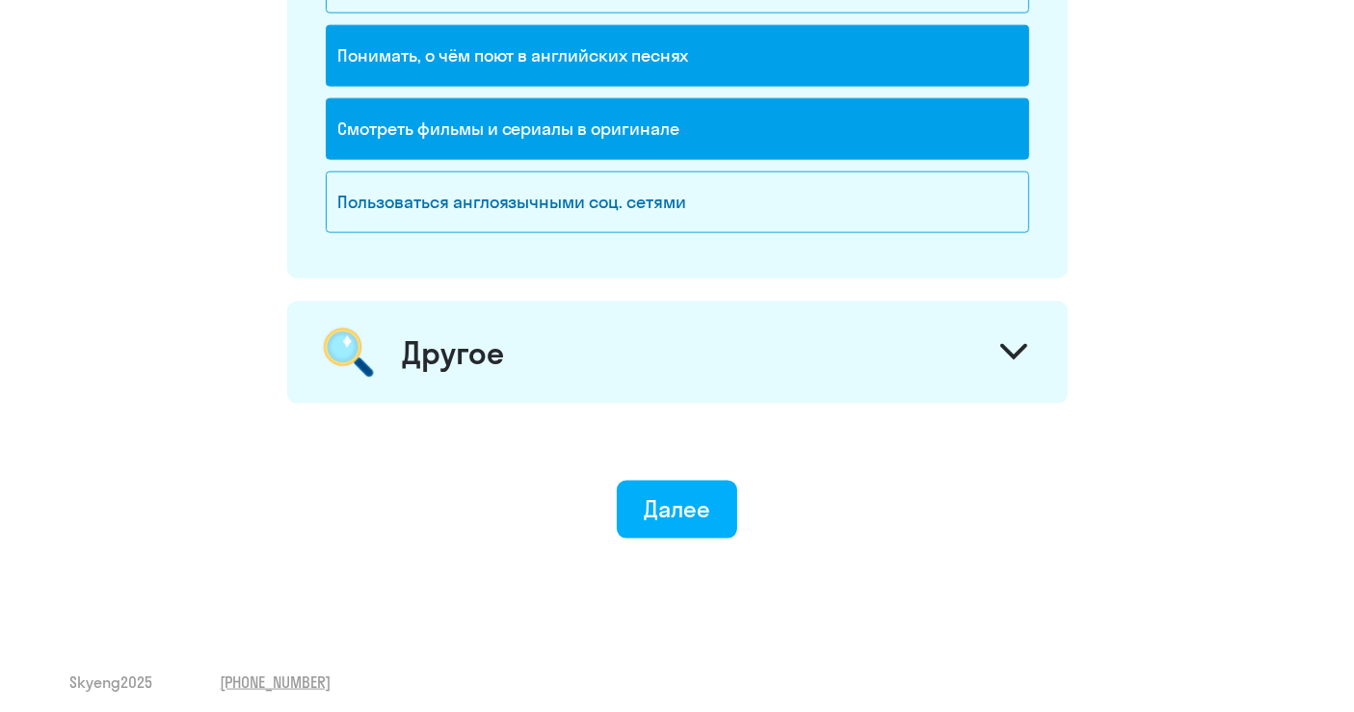
click at [649, 331] on div "Другое" at bounding box center [677, 353] width 781 height 102
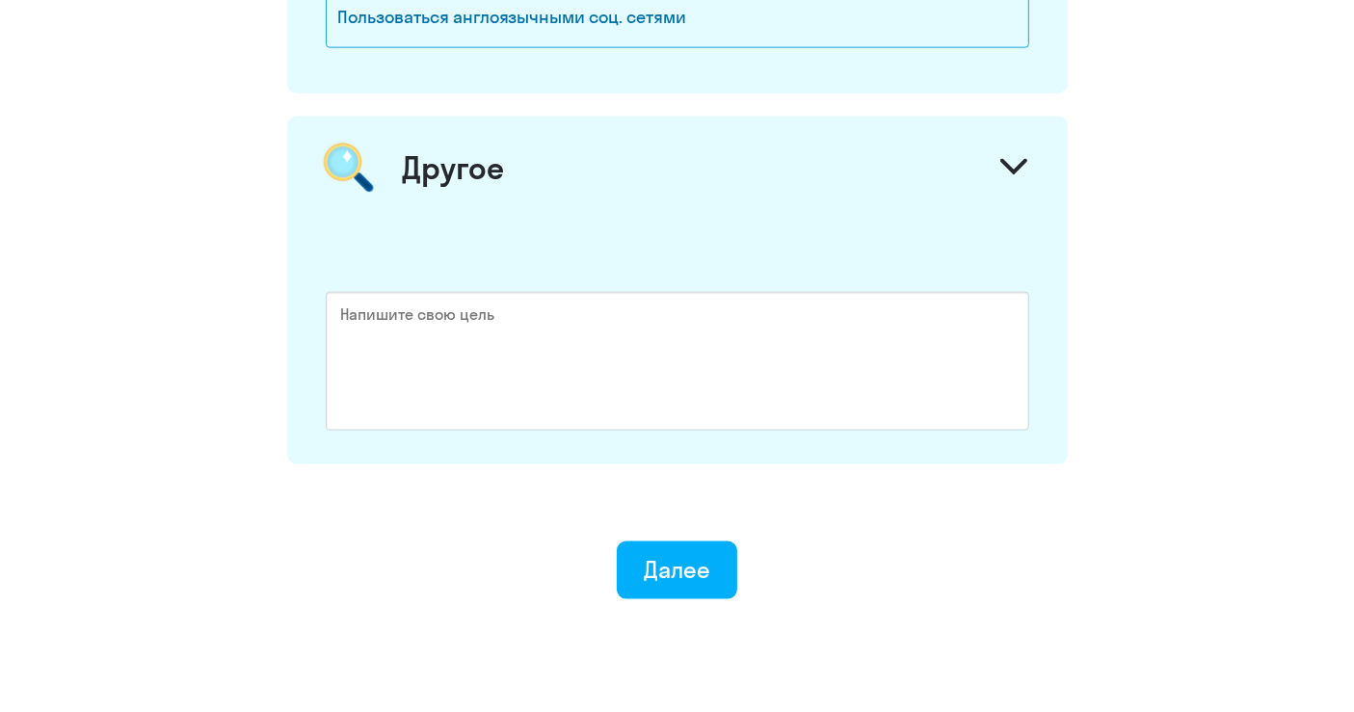
scroll to position [2690, 0]
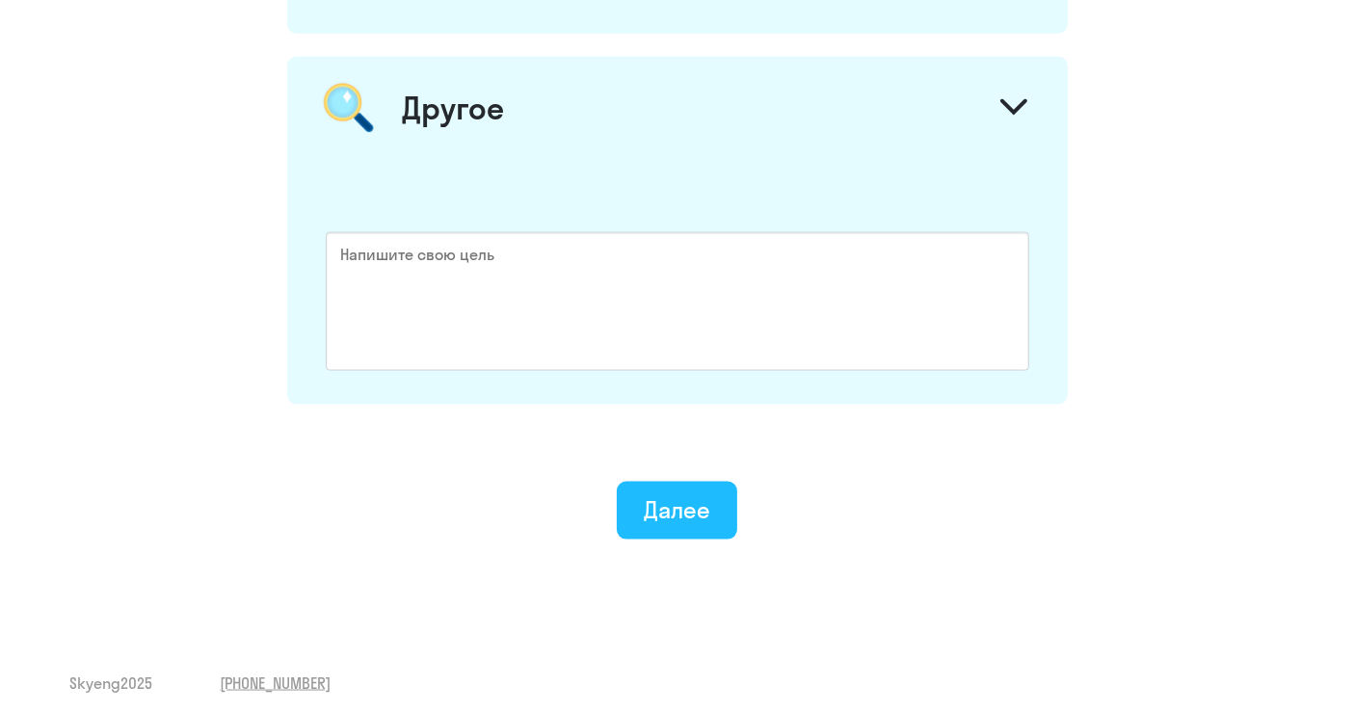
click at [706, 516] on button "Далее" at bounding box center [677, 511] width 120 height 58
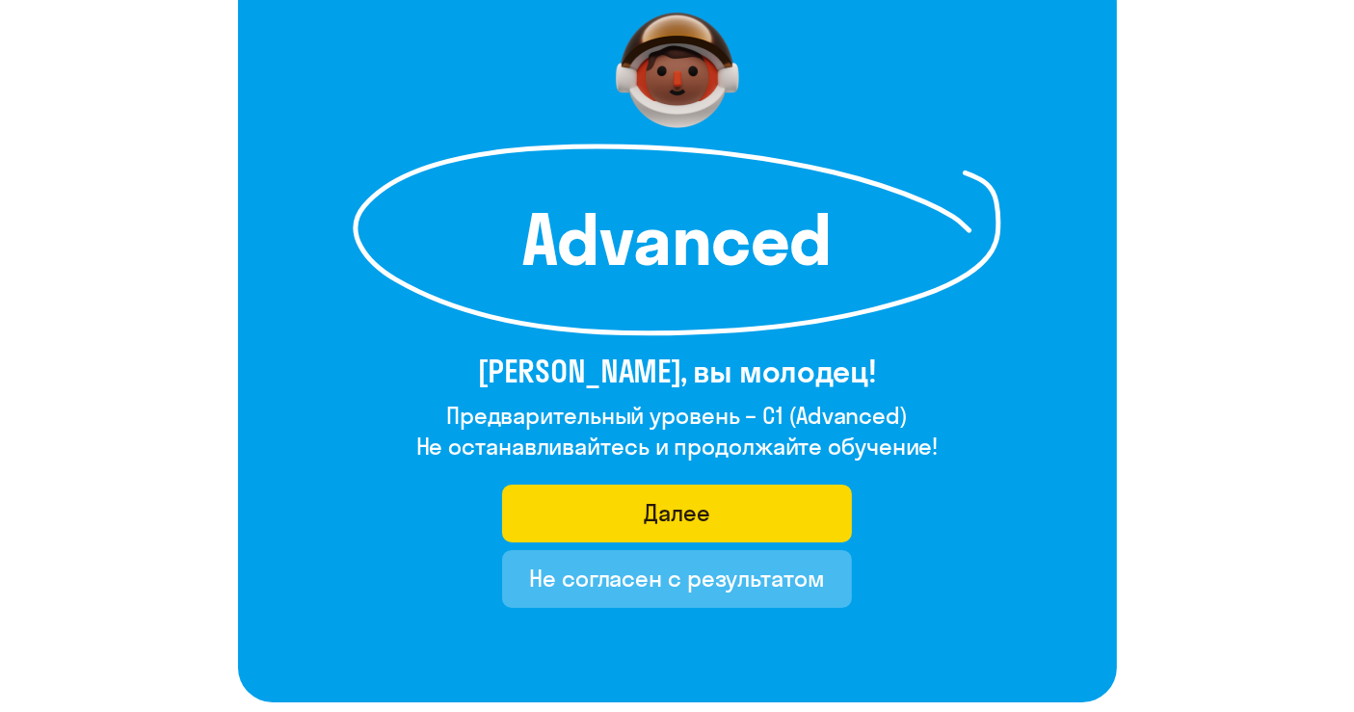
scroll to position [156, 0]
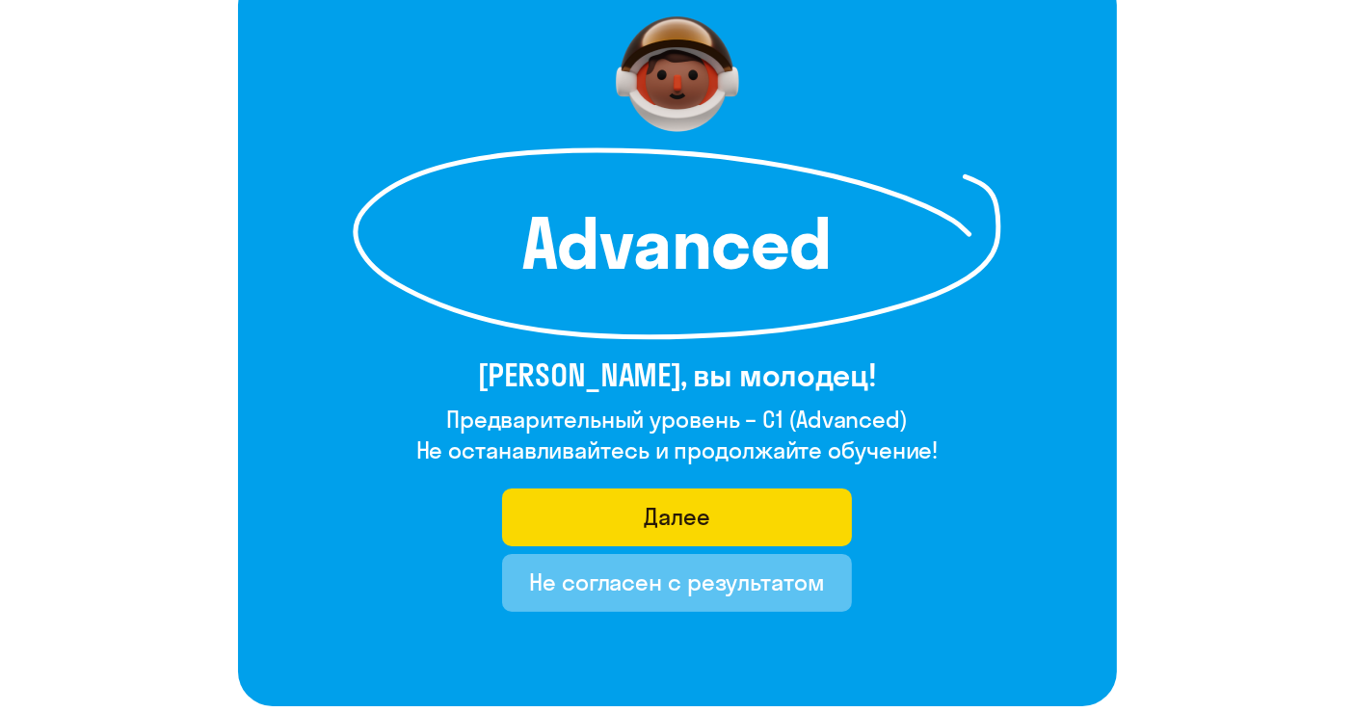
click at [578, 587] on div "Не согласен с результатом" at bounding box center [677, 582] width 296 height 31
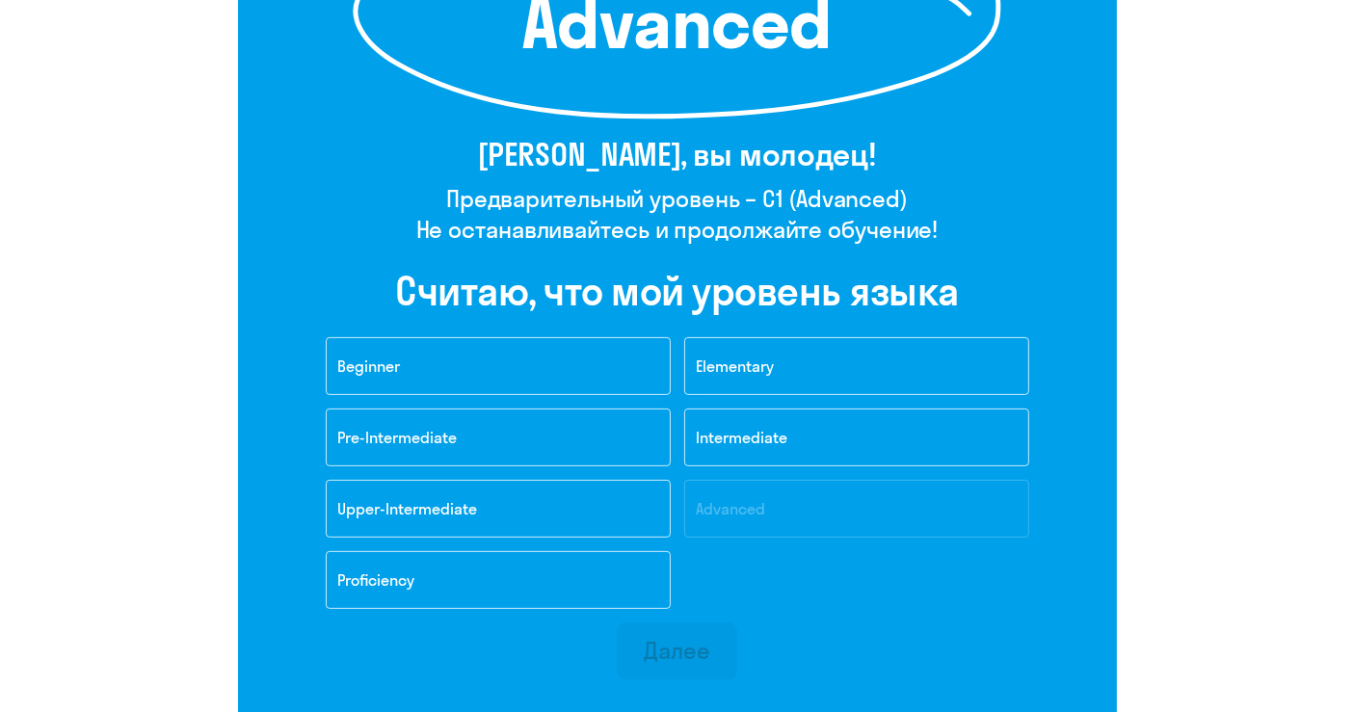
scroll to position [388, 0]
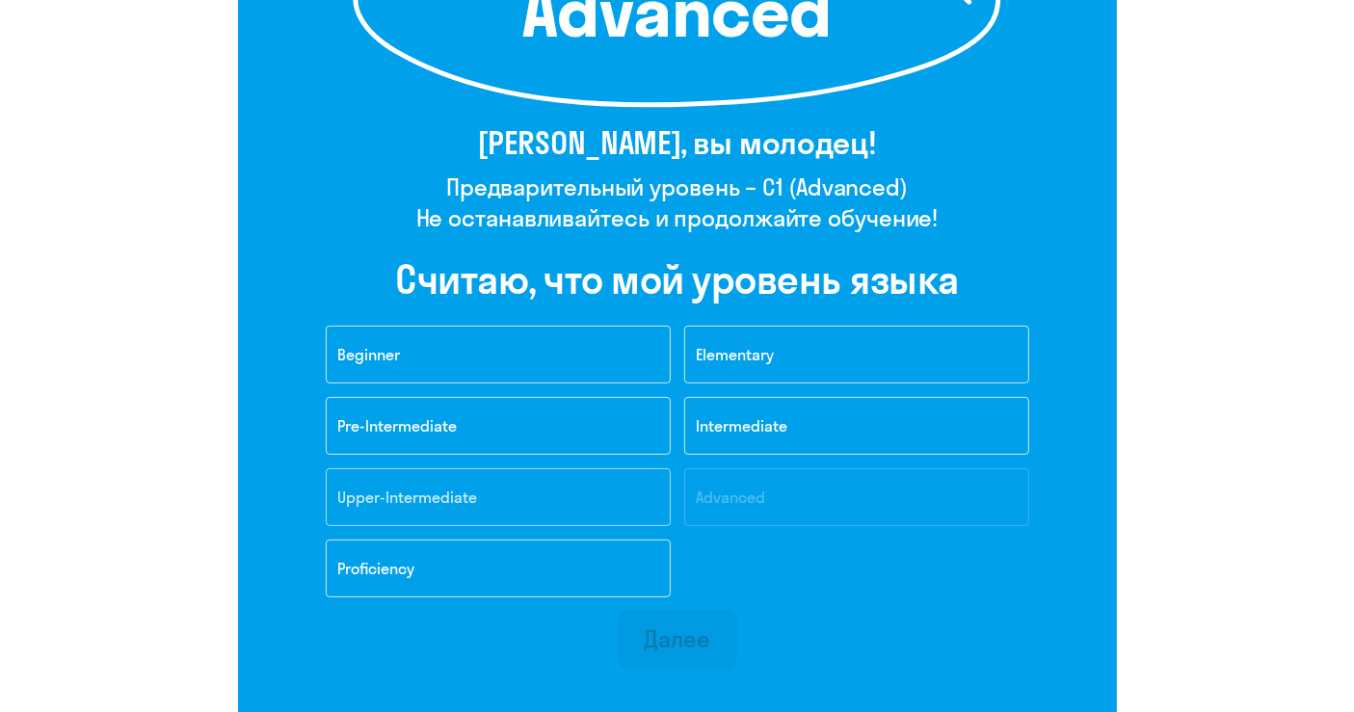
click at [522, 502] on button "Upper-Intermediate" at bounding box center [498, 497] width 345 height 58
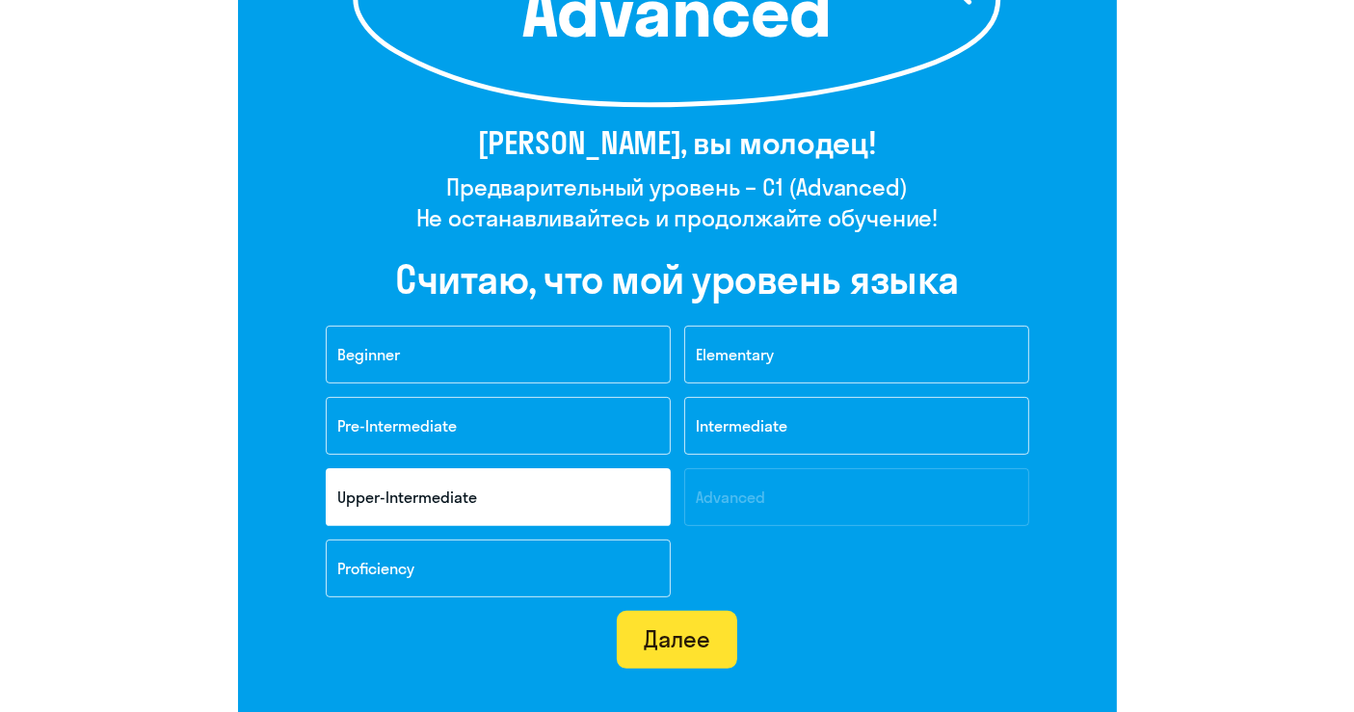
click at [685, 629] on div "Далее" at bounding box center [677, 638] width 66 height 31
click at [653, 639] on div "4 [DEMOGRAPHIC_DATA] из 5 Advanced [PERSON_NAME], вы молодец! Предварительный у…" at bounding box center [677, 287] width 1354 height 1351
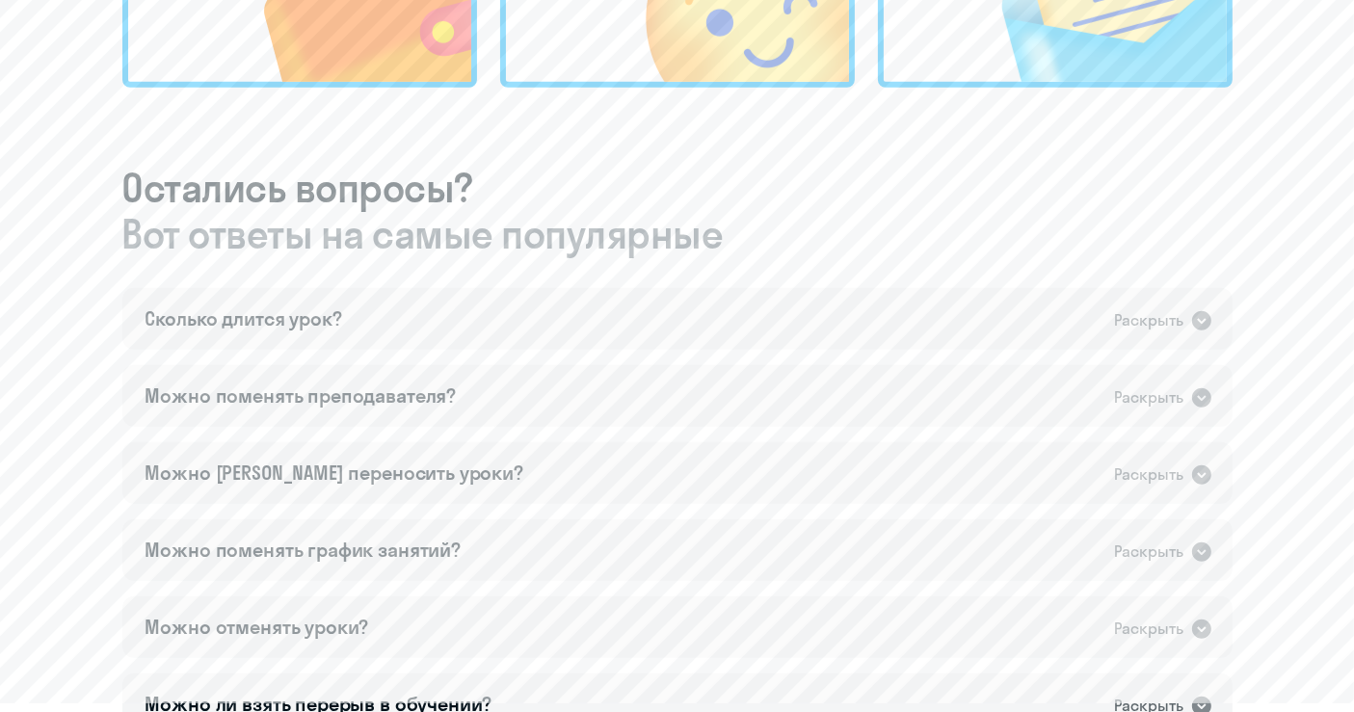
scroll to position [936, 0]
click at [440, 317] on div "Сколько длится урок? Раскрыть" at bounding box center [677, 318] width 1110 height 62
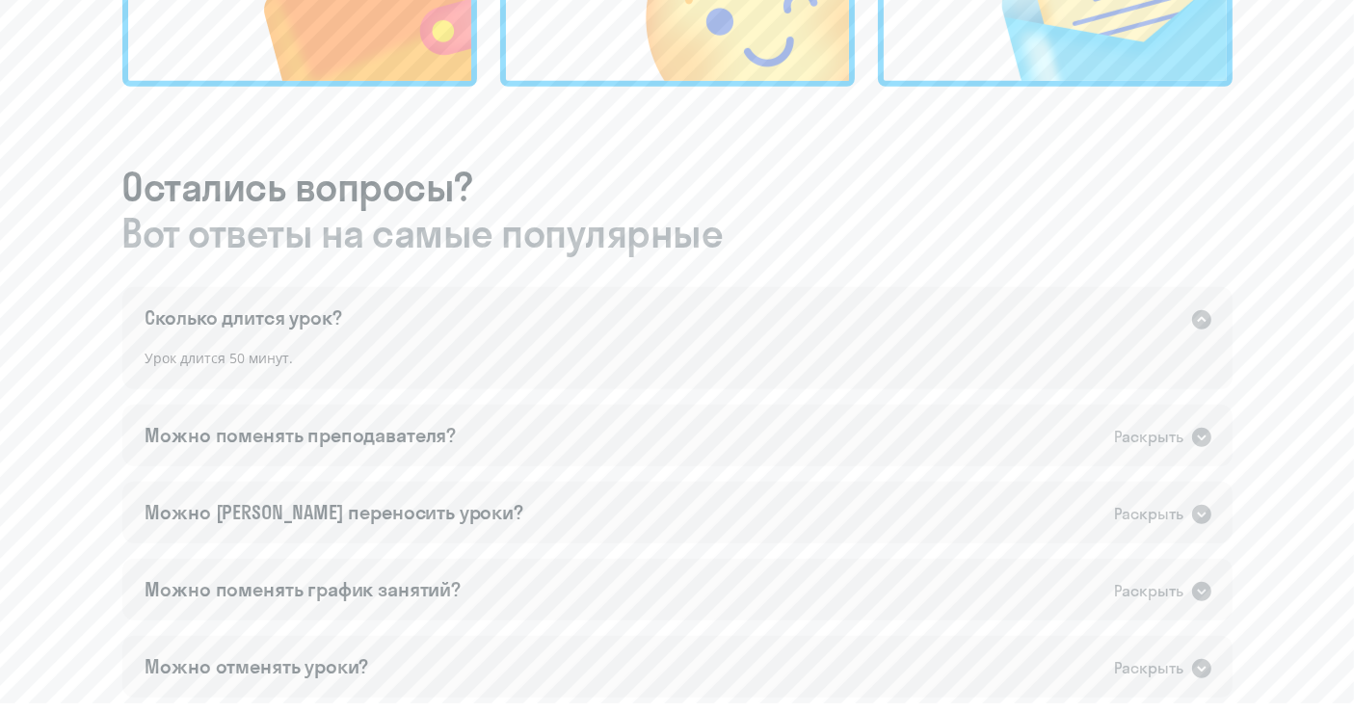
click at [445, 319] on div "Сколько длится урок? Раскрыть" at bounding box center [677, 318] width 1110 height 62
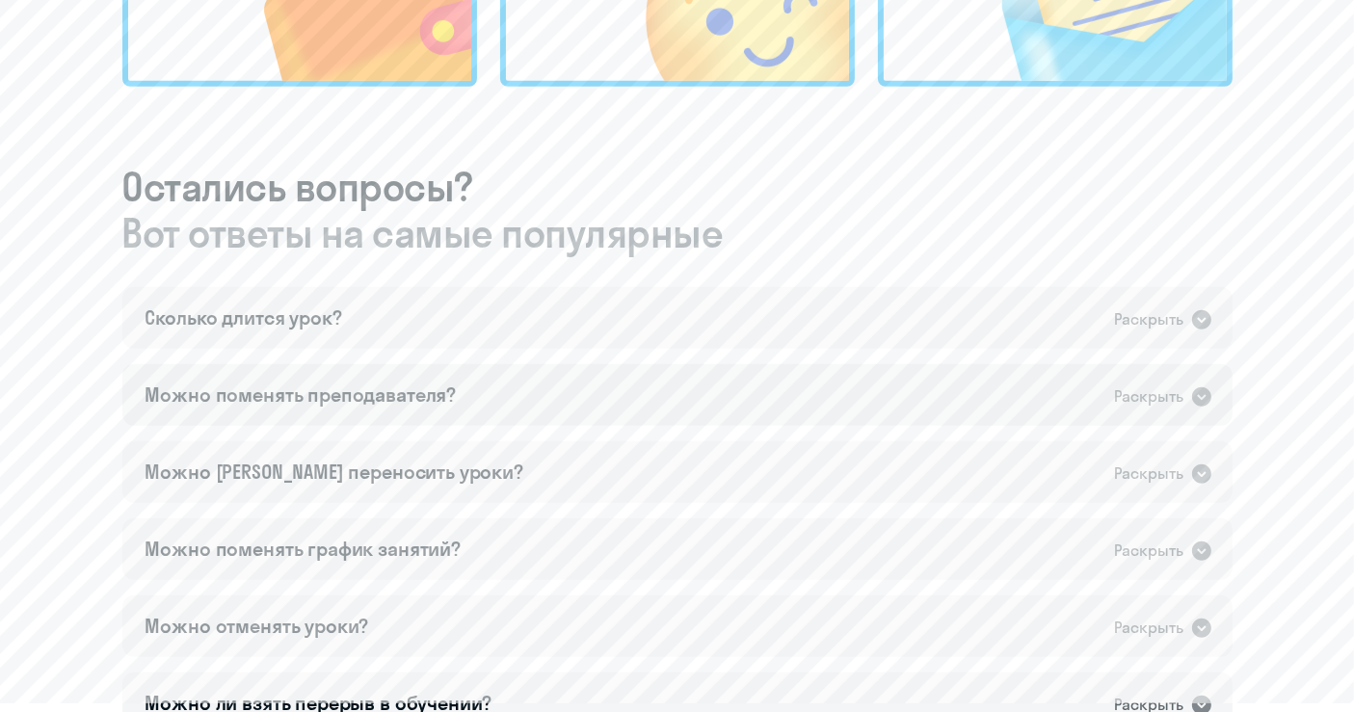
click at [530, 395] on div "Можно поменять преподавателя? Раскрыть" at bounding box center [677, 395] width 1110 height 62
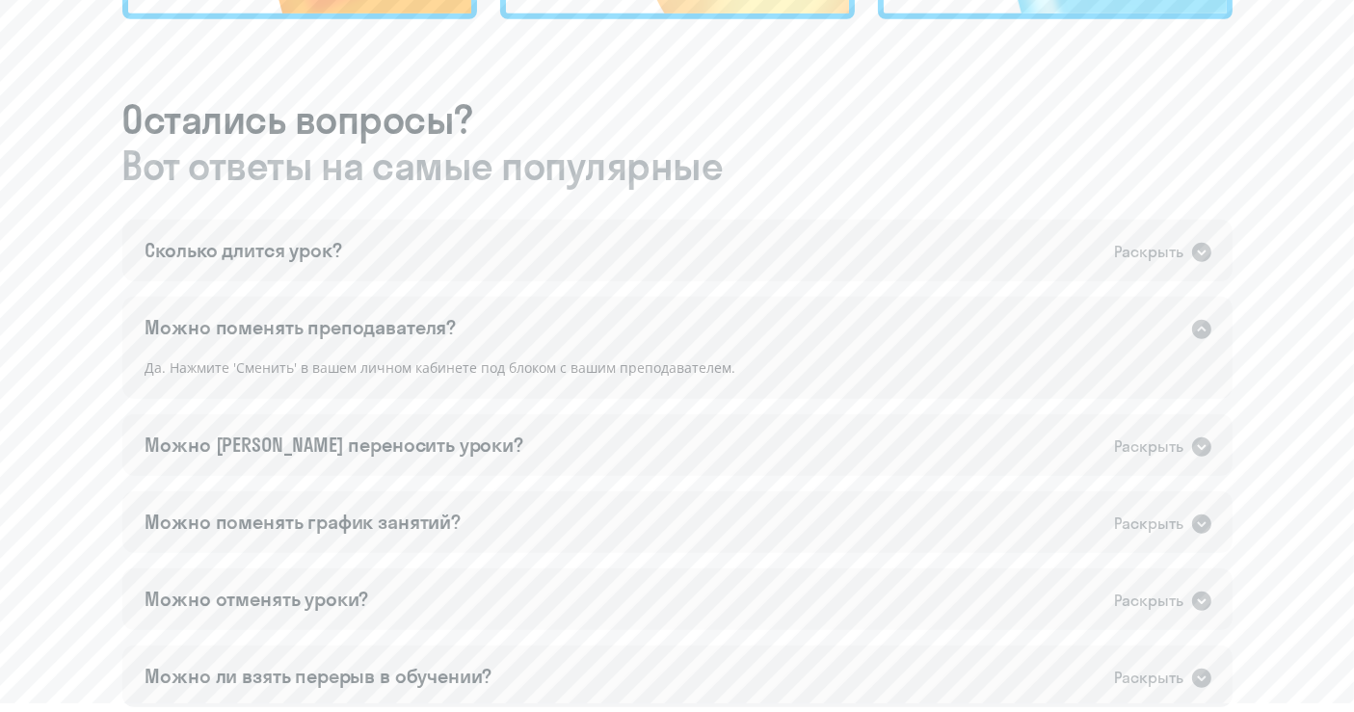
scroll to position [1007, 0]
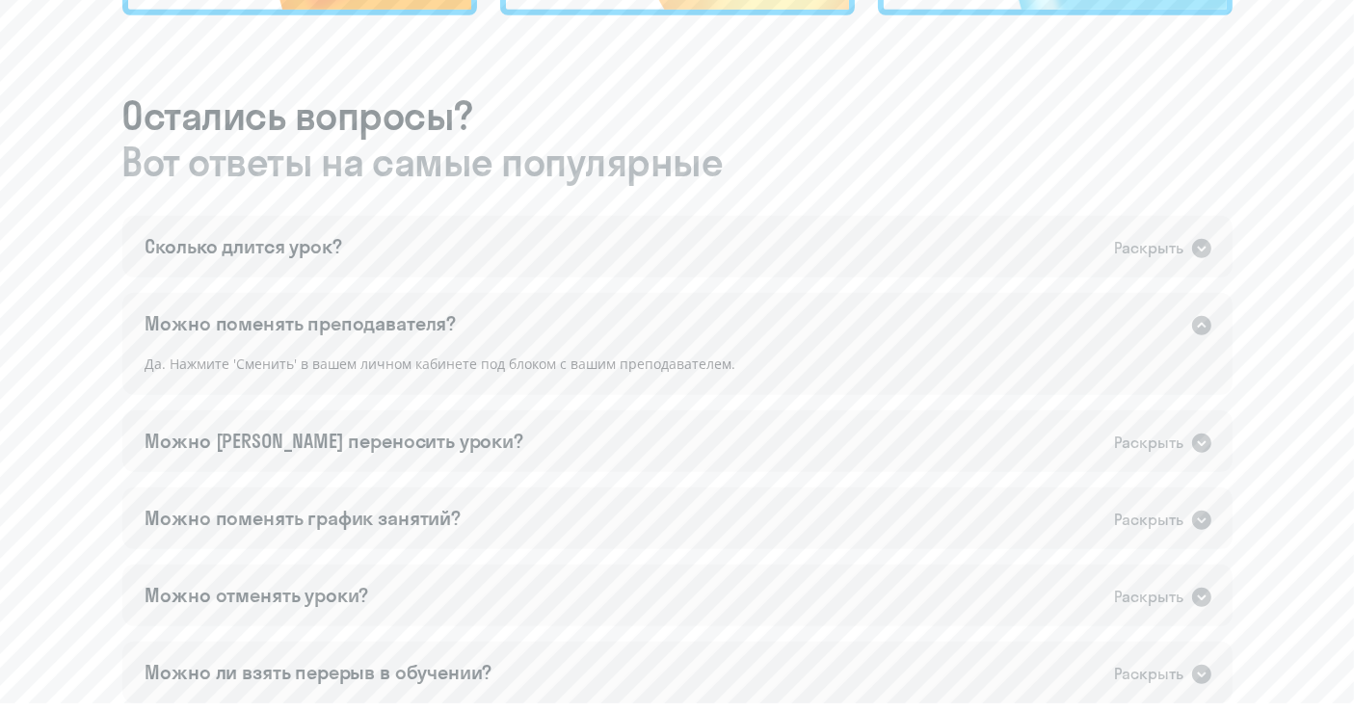
click at [464, 319] on div "Можно поменять преподавателя? Раскрыть" at bounding box center [677, 324] width 1110 height 62
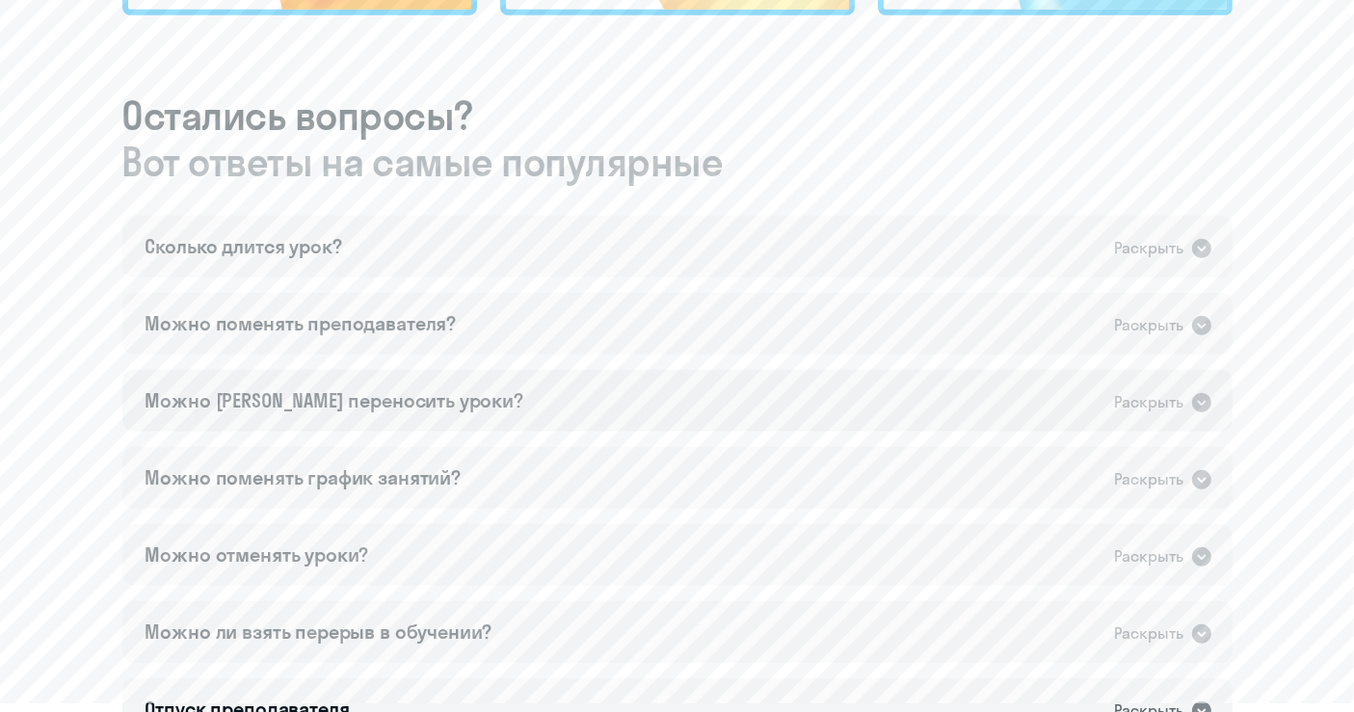
click at [493, 389] on div "Можно [PERSON_NAME] переносить уроки? Раскрыть" at bounding box center [677, 401] width 1110 height 62
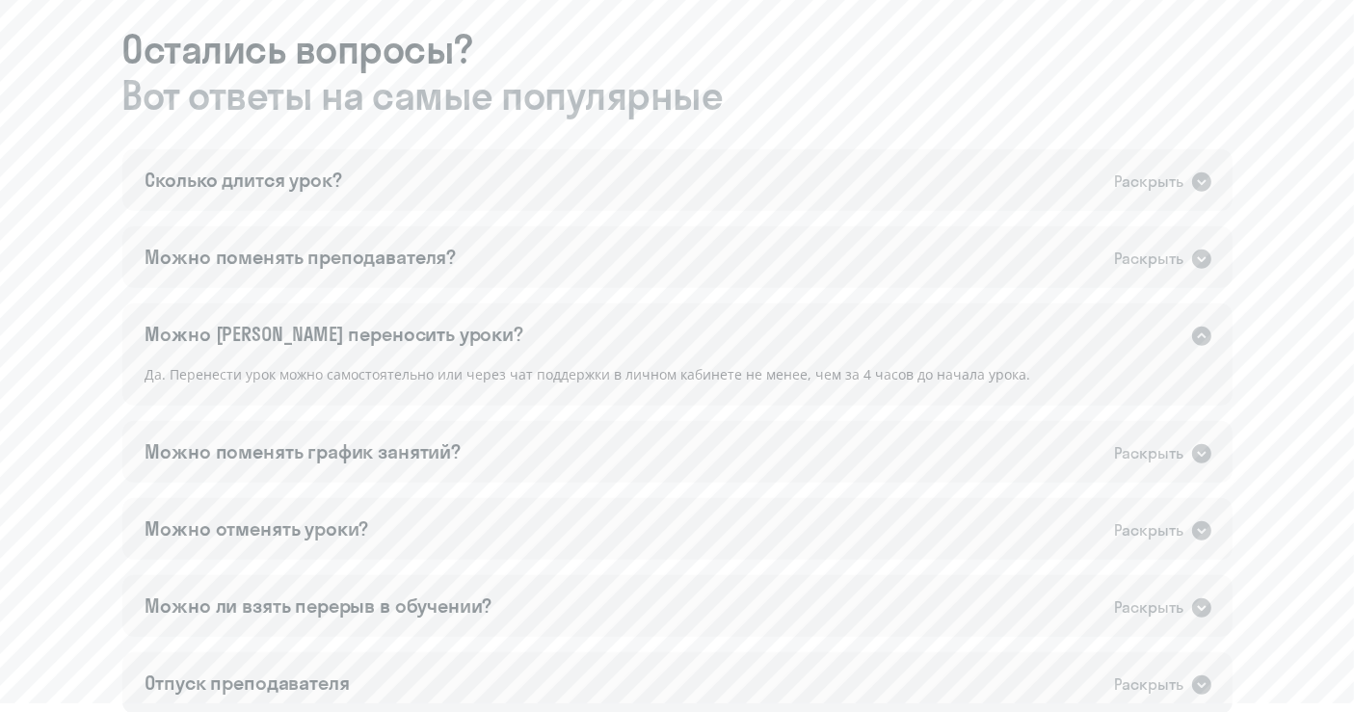
scroll to position [1076, 0]
click at [405, 331] on div "Можно [PERSON_NAME] переносить уроки?" at bounding box center [335, 331] width 378 height 27
